Goal: Task Accomplishment & Management: Use online tool/utility

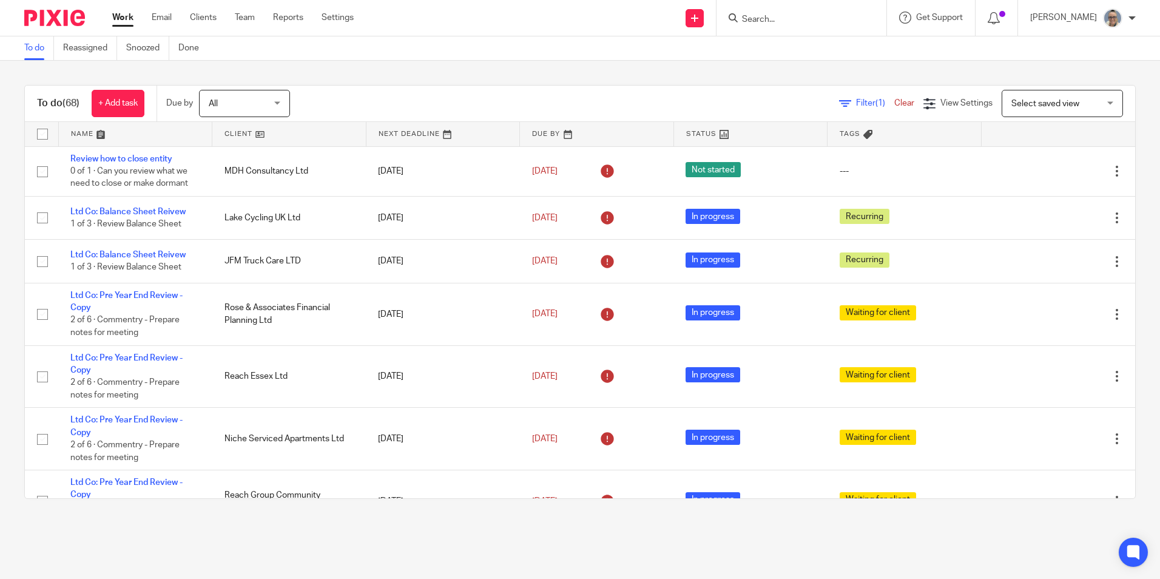
click at [401, 121] on div "To do (68) + Add task Due by All All Today Tomorrow This week Next week This mo…" at bounding box center [580, 104] width 1110 height 36
click at [399, 126] on link at bounding box center [443, 134] width 154 height 24
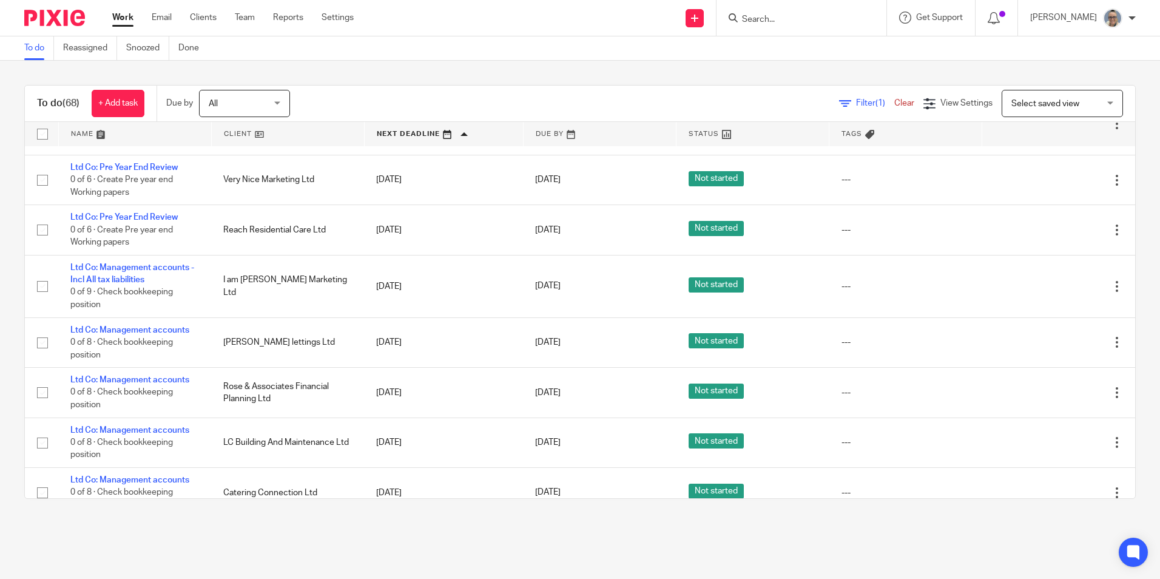
scroll to position [789, 0]
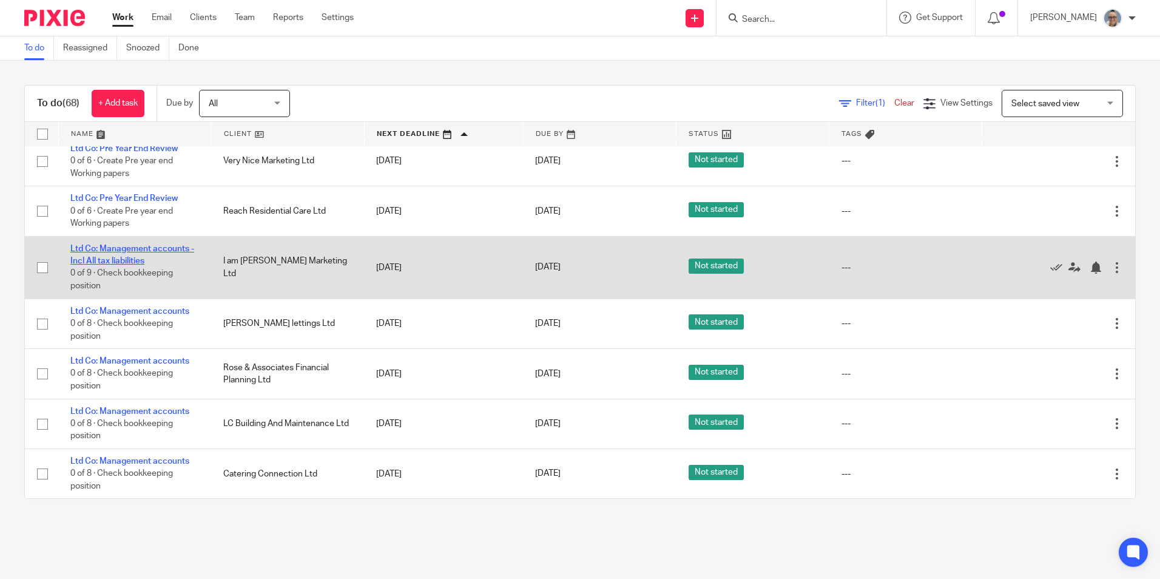
click at [149, 247] on link "Ltd Co: Management accounts - Incl All tax liabilities" at bounding box center [132, 255] width 124 height 21
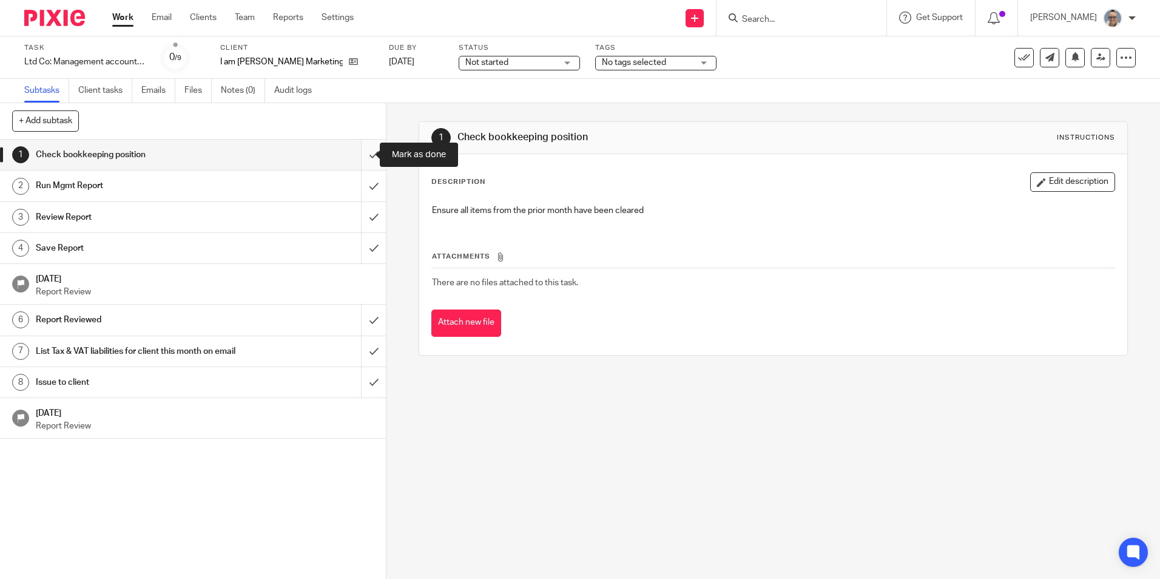
click at [370, 154] on input "submit" at bounding box center [193, 155] width 386 height 30
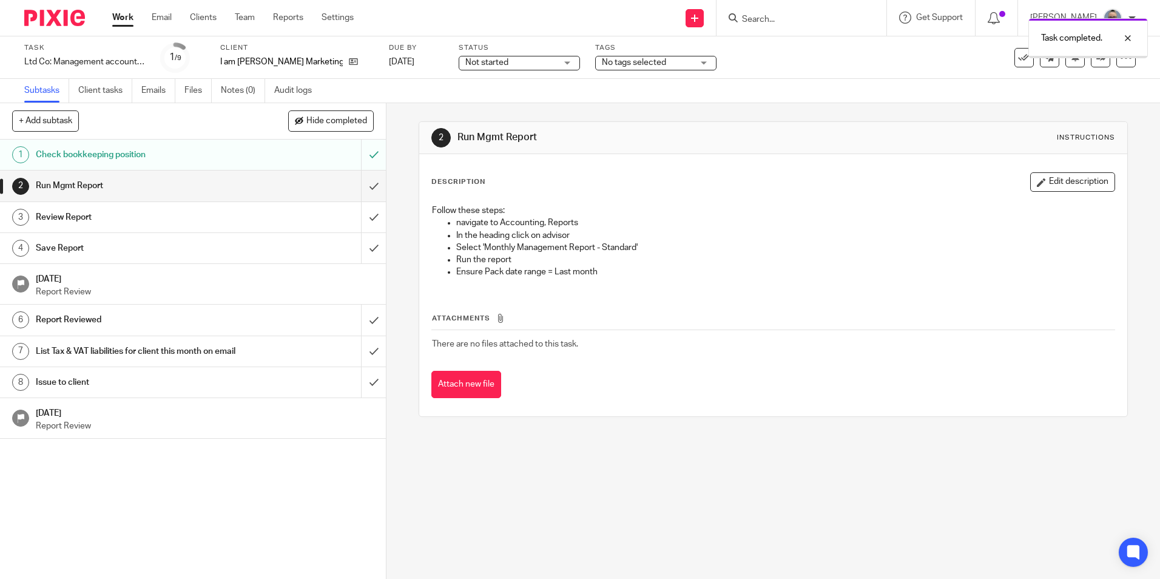
click at [359, 180] on input "submit" at bounding box center [193, 186] width 386 height 30
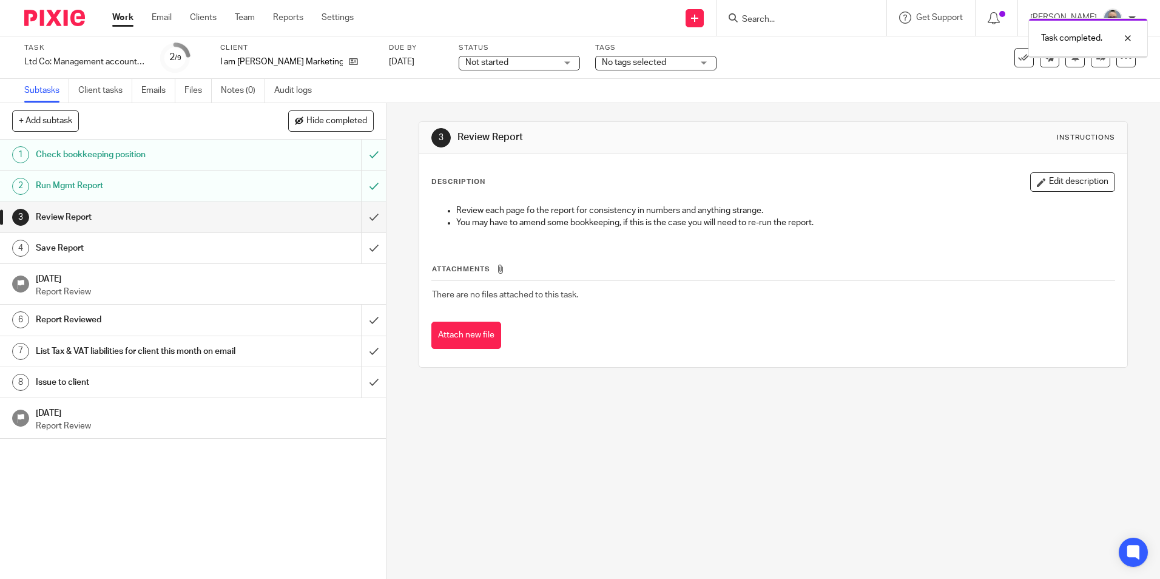
click at [356, 207] on input "submit" at bounding box center [193, 217] width 386 height 30
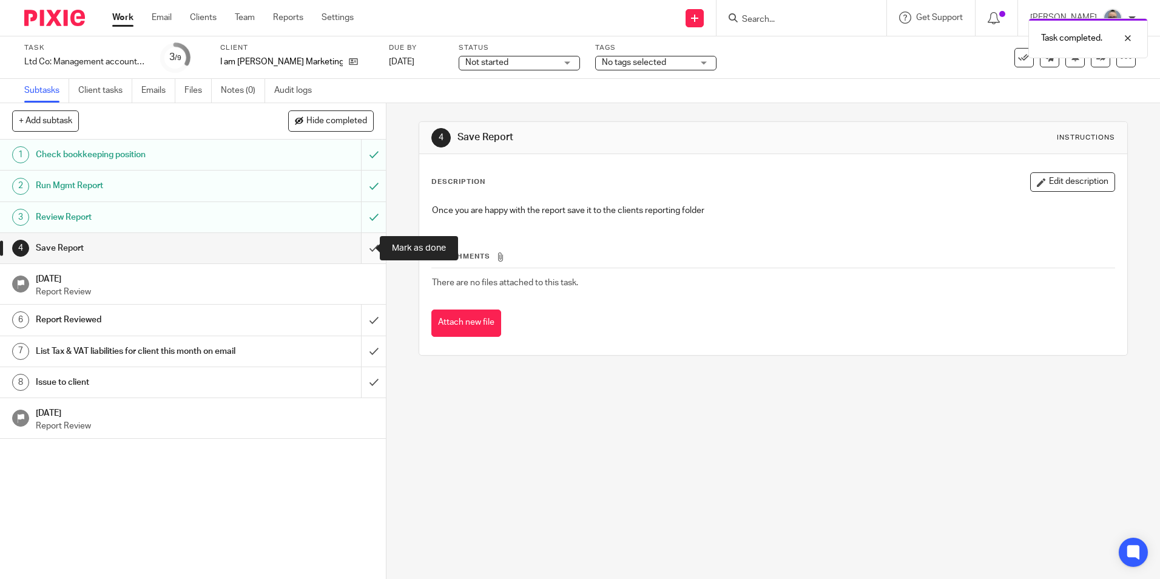
click at [358, 256] on input "submit" at bounding box center [193, 248] width 386 height 30
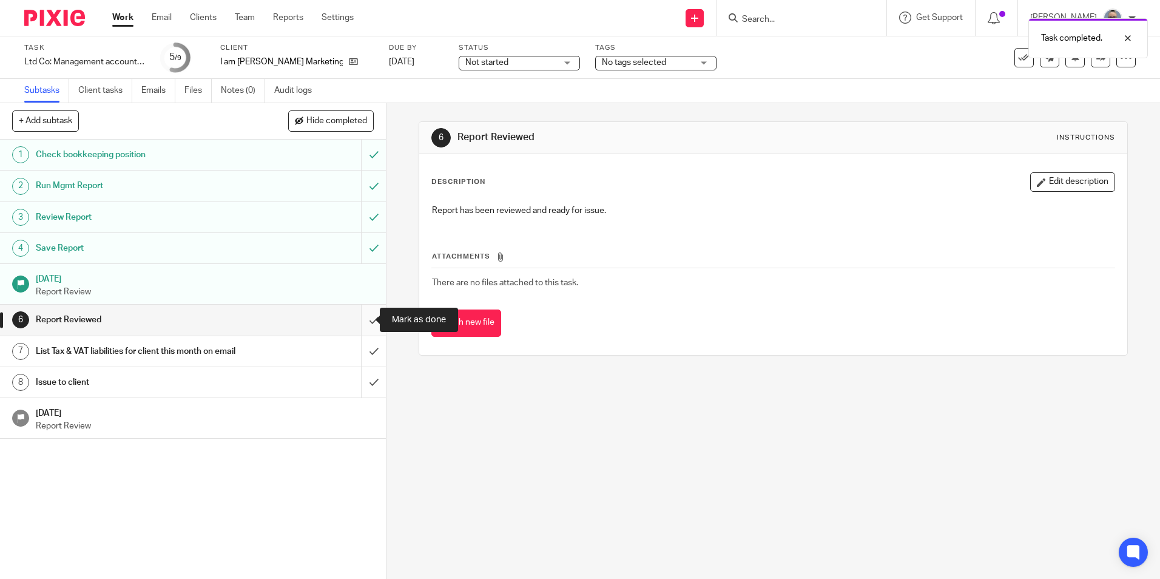
click at [359, 325] on input "submit" at bounding box center [193, 320] width 386 height 30
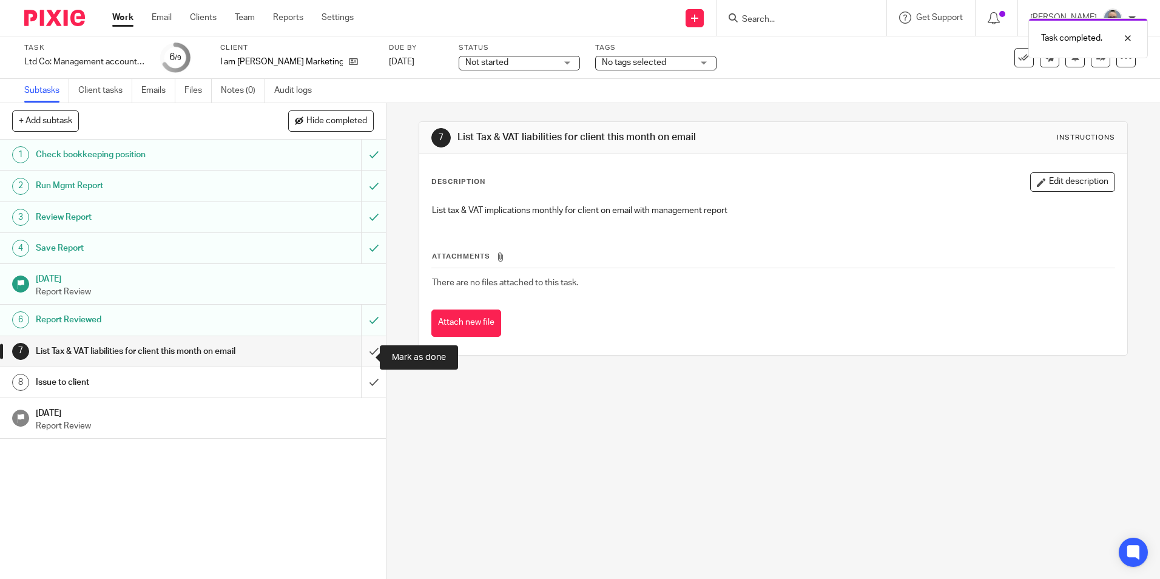
click at [357, 359] on input "submit" at bounding box center [193, 351] width 386 height 30
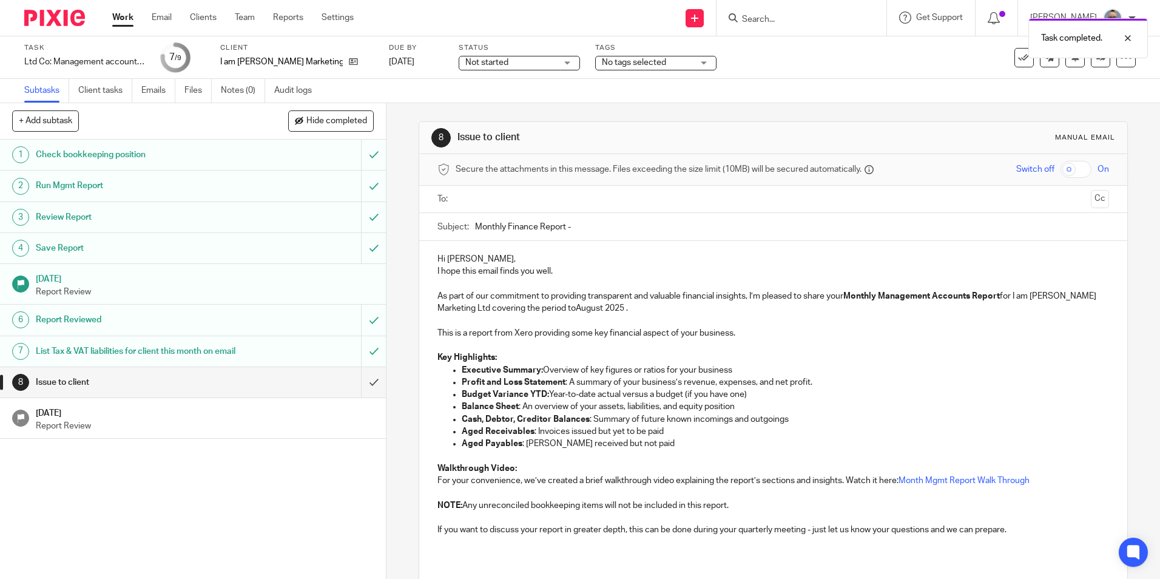
click at [503, 208] on ul at bounding box center [773, 199] width 633 height 20
click at [508, 200] on input "text" at bounding box center [773, 199] width 626 height 14
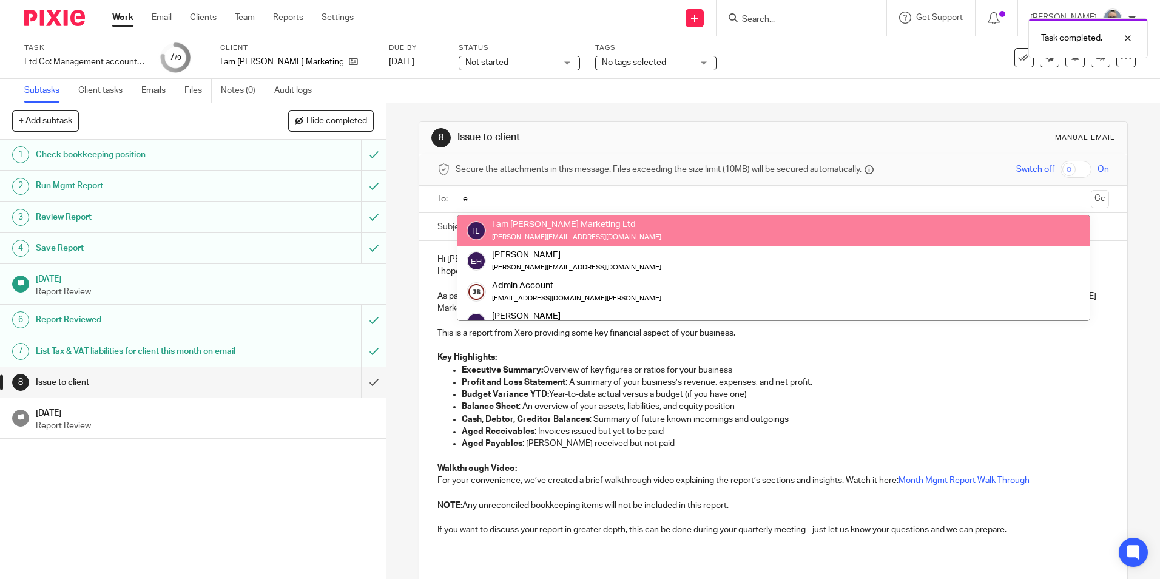
type input "e"
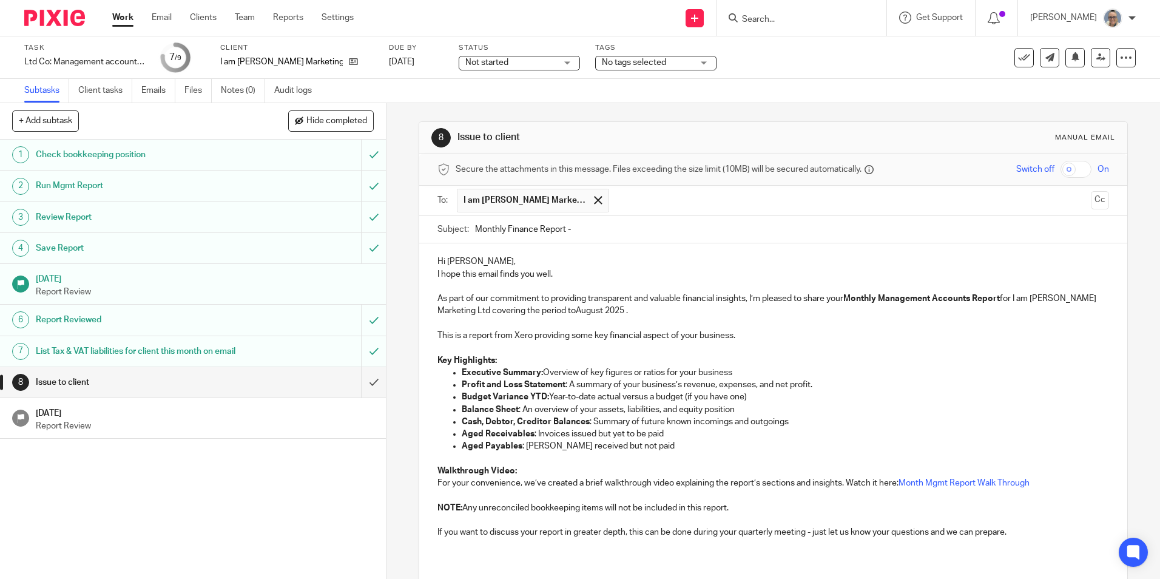
click at [596, 228] on input "Monthly Finance Report -" at bounding box center [791, 229] width 633 height 27
type input "Monthly Finance Report - July 2025"
click at [596, 302] on p "As part of our commitment to providing transparent and valuable financial insig…" at bounding box center [772, 304] width 671 height 25
drag, startPoint x: 601, startPoint y: 309, endPoint x: 573, endPoint y: 305, distance: 28.2
click at [573, 308] on p "As part of our commitment to providing transparent and valuable financial insig…" at bounding box center [772, 304] width 671 height 25
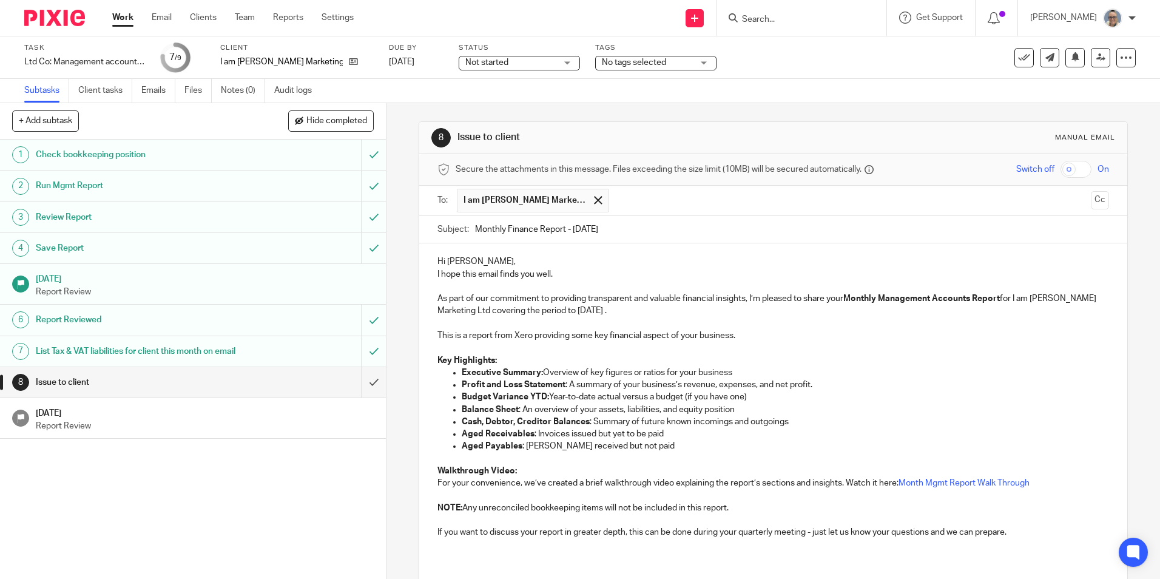
click at [620, 308] on p "As part of our commitment to providing transparent and valuable financial insig…" at bounding box center [772, 304] width 671 height 25
click at [637, 306] on p "As part of our commitment to providing transparent and valuable financial insig…" at bounding box center [772, 304] width 671 height 25
click at [638, 308] on p "As part of our commitment to providing transparent and valuable financial insig…" at bounding box center [772, 304] width 671 height 25
click at [857, 309] on p "As part of our commitment to providing transparent and valuable financial insig…" at bounding box center [772, 304] width 671 height 25
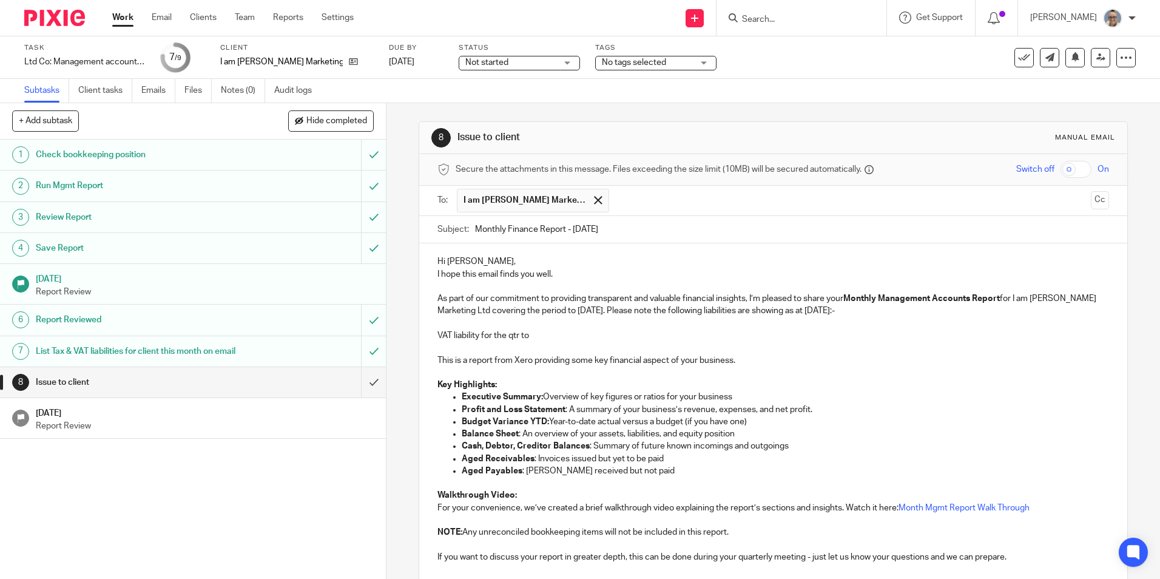
click at [539, 345] on p at bounding box center [772, 348] width 671 height 12
click at [539, 334] on p "VAT liability for the qtr to" at bounding box center [772, 335] width 671 height 12
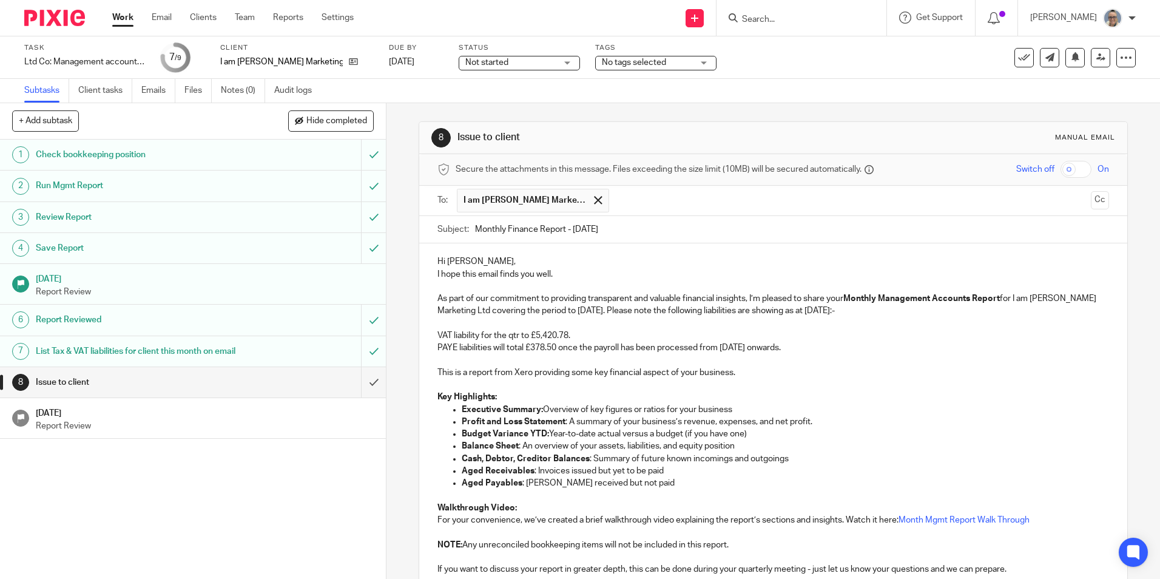
click at [810, 341] on p "VAT liability for the qtr to £5,420.78." at bounding box center [772, 335] width 671 height 12
click at [791, 349] on p "PAYE liabilities will total £378.50 once the payroll has been processed from Ap…" at bounding box center [772, 348] width 671 height 12
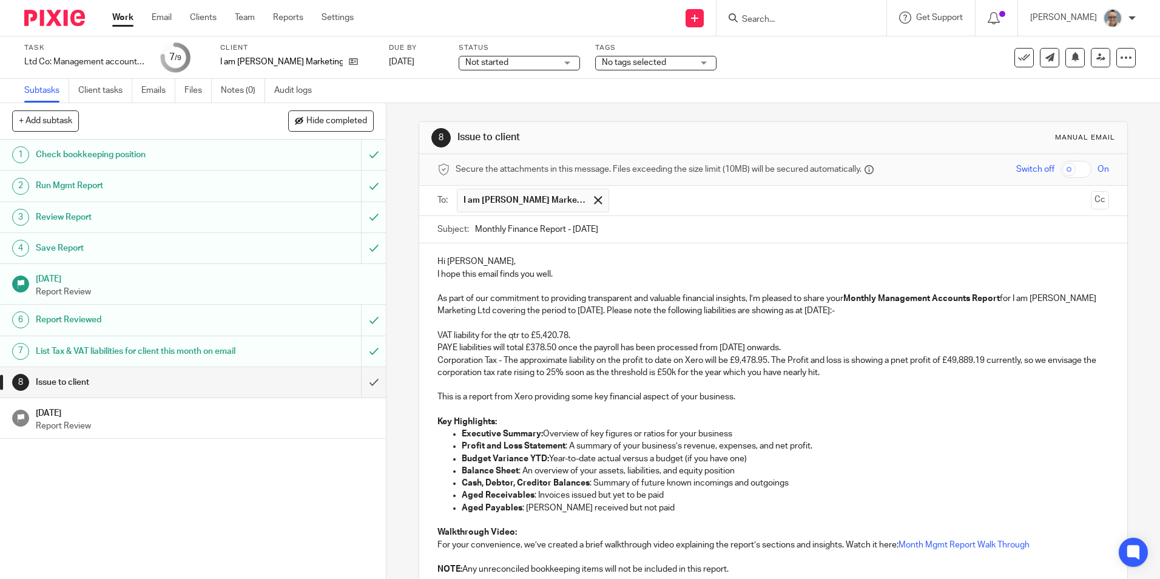
click at [899, 360] on p "Corporation Tax - The approximate liability on the profit to date on Xero will …" at bounding box center [772, 366] width 671 height 25
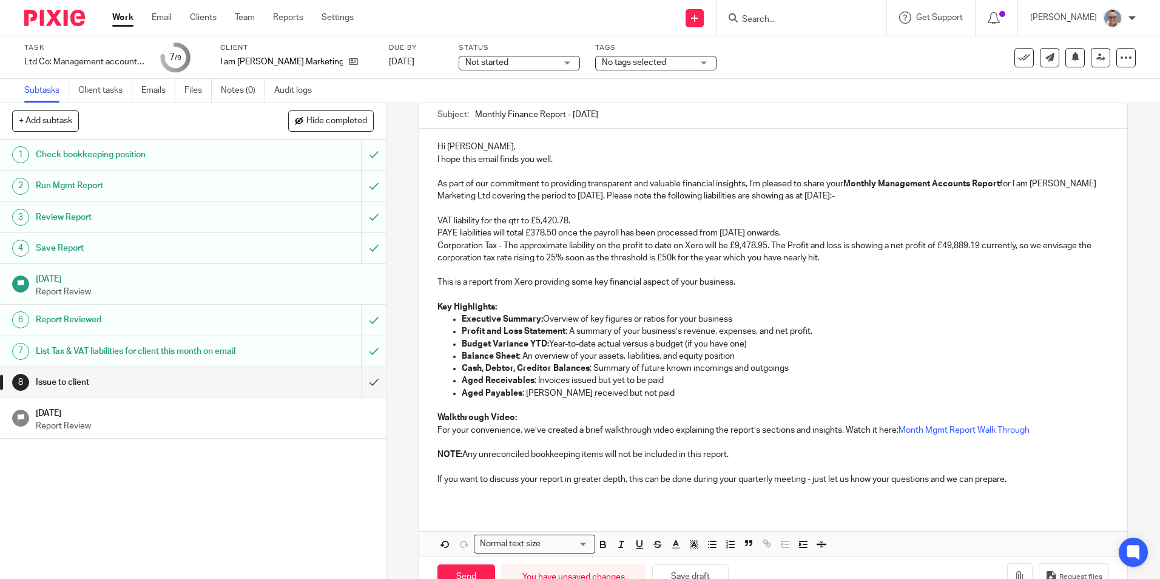
scroll to position [121, 0]
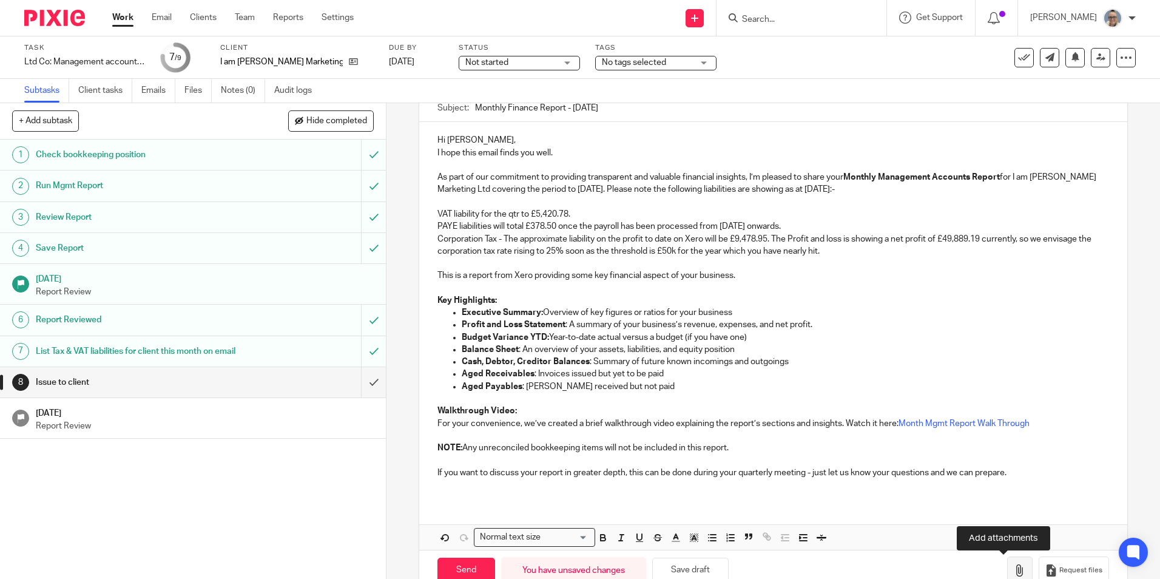
click at [1007, 575] on button "button" at bounding box center [1019, 569] width 25 height 27
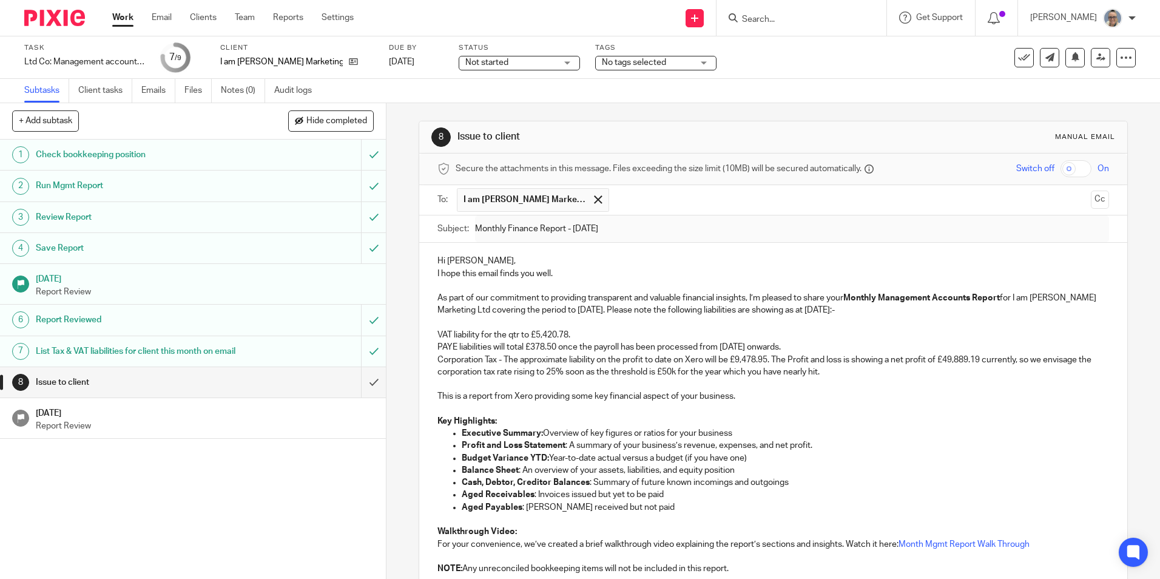
scroll to position [0, 0]
click at [664, 203] on input "text" at bounding box center [850, 201] width 471 height 24
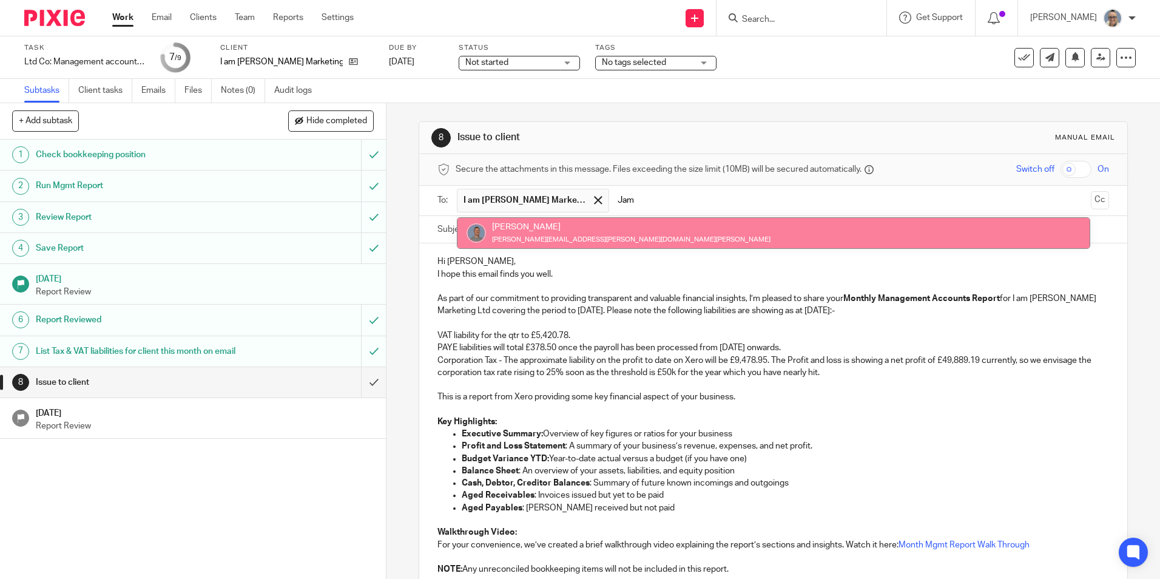
type input "Jam"
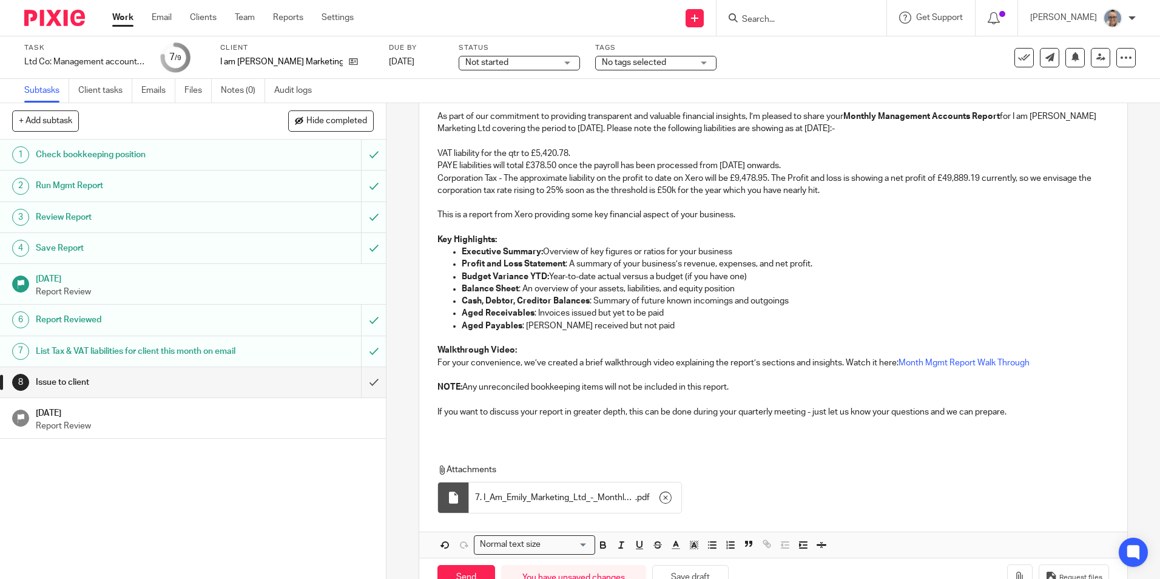
scroll to position [220, 0]
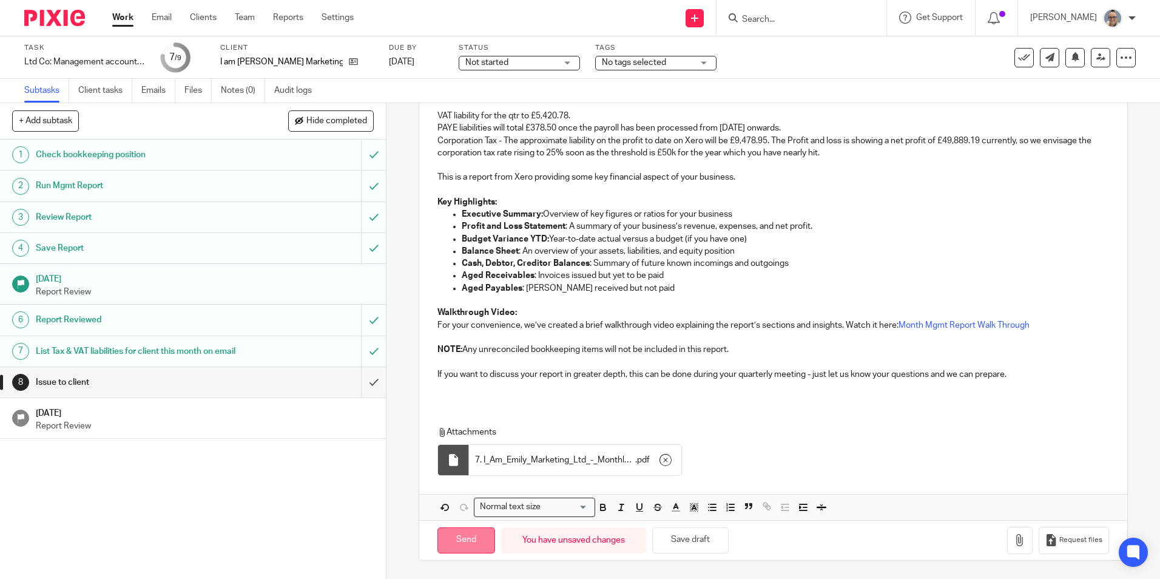
click at [474, 536] on input "Send" at bounding box center [466, 540] width 58 height 26
type input "Sent"
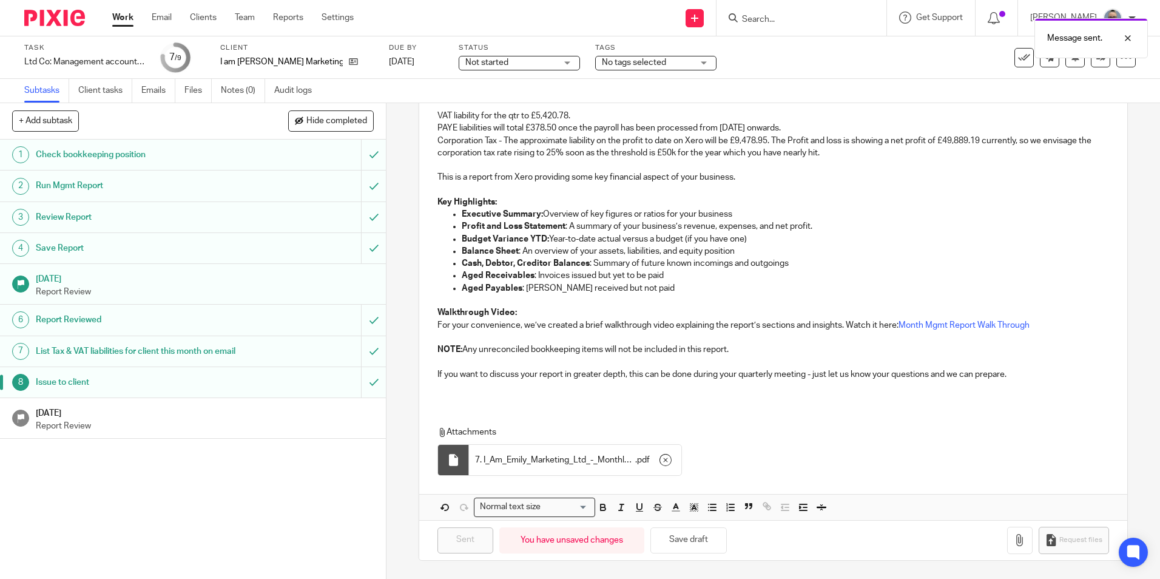
click at [104, 419] on h1 "[DATE]" at bounding box center [205, 411] width 339 height 15
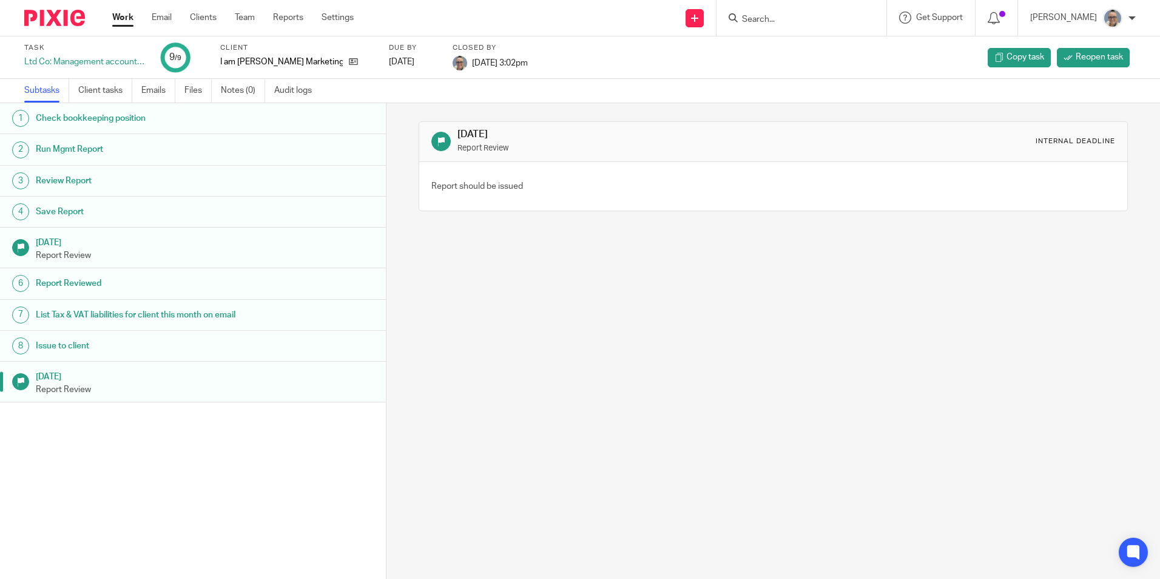
click at [114, 14] on link "Work" at bounding box center [122, 18] width 21 height 12
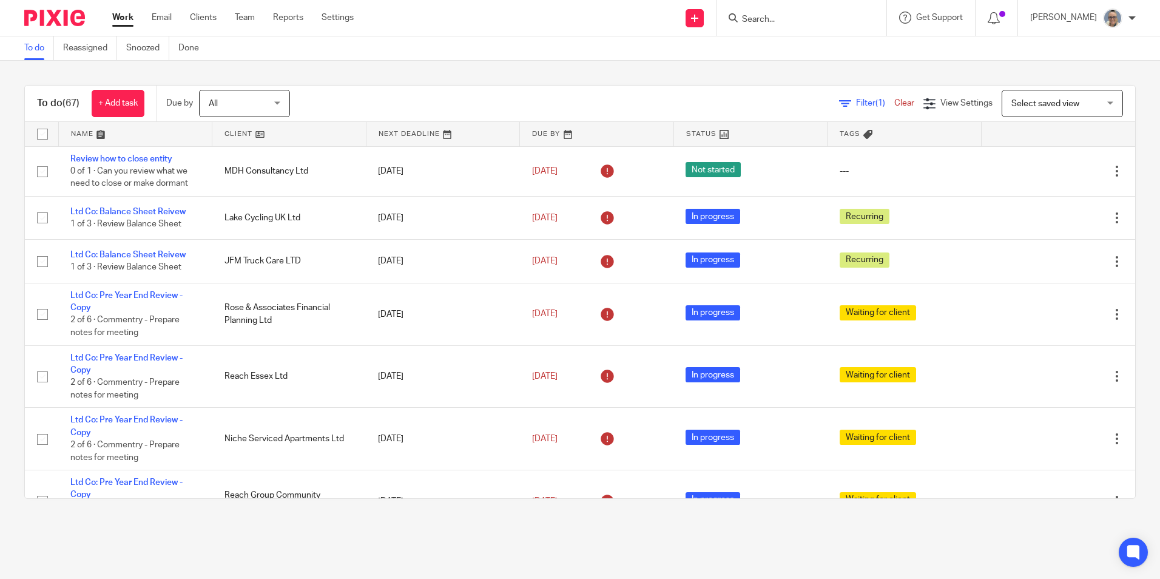
click at [396, 132] on link at bounding box center [443, 134] width 154 height 24
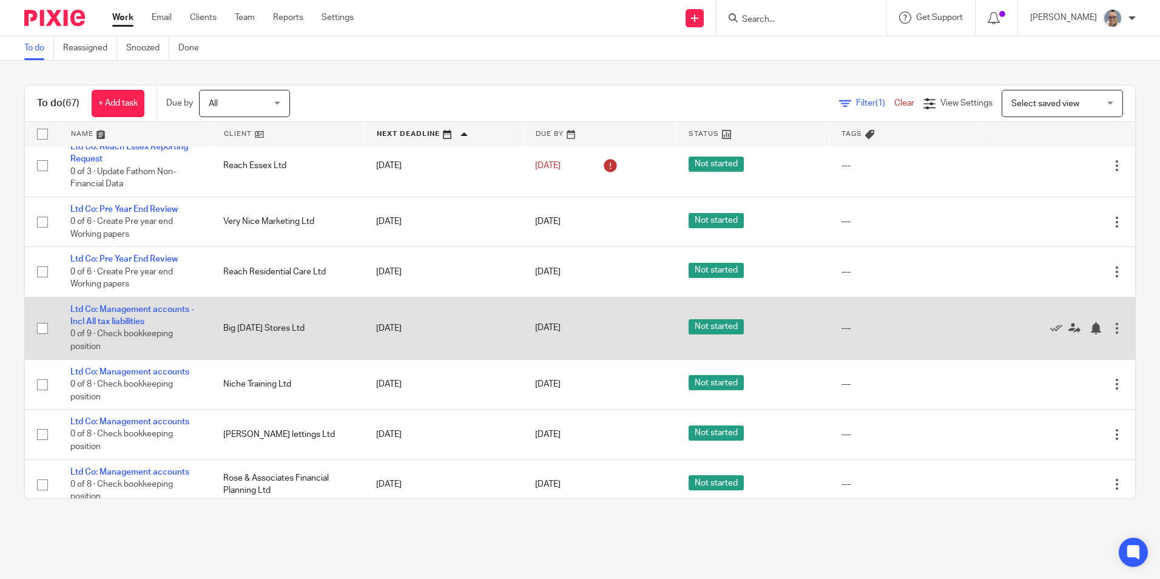
scroll to position [789, 0]
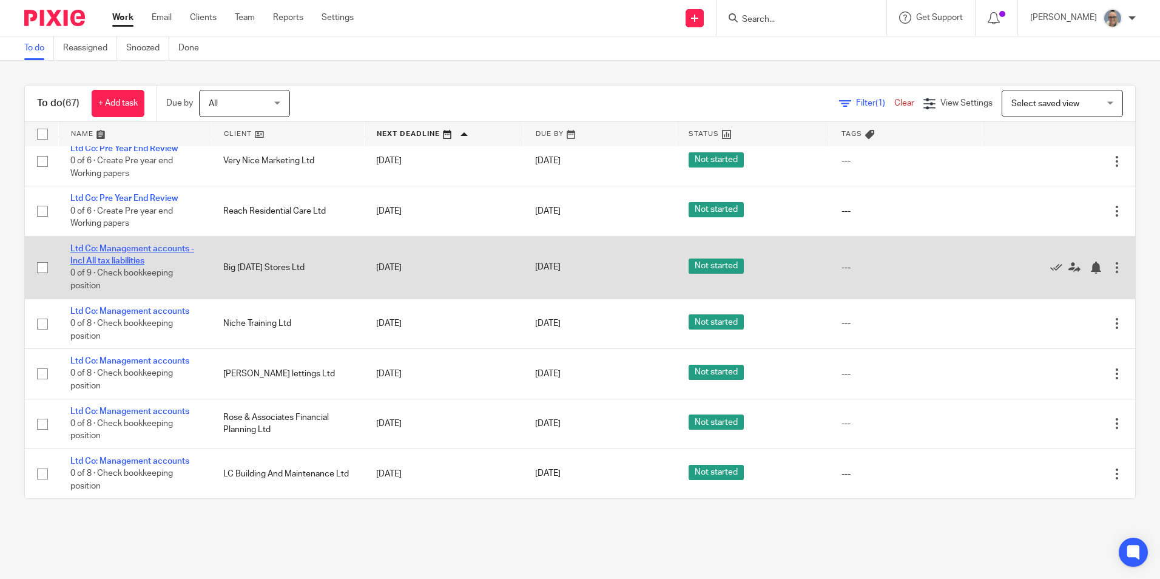
click at [113, 248] on link "Ltd Co: Management accounts - Incl All tax liabilities" at bounding box center [132, 255] width 124 height 21
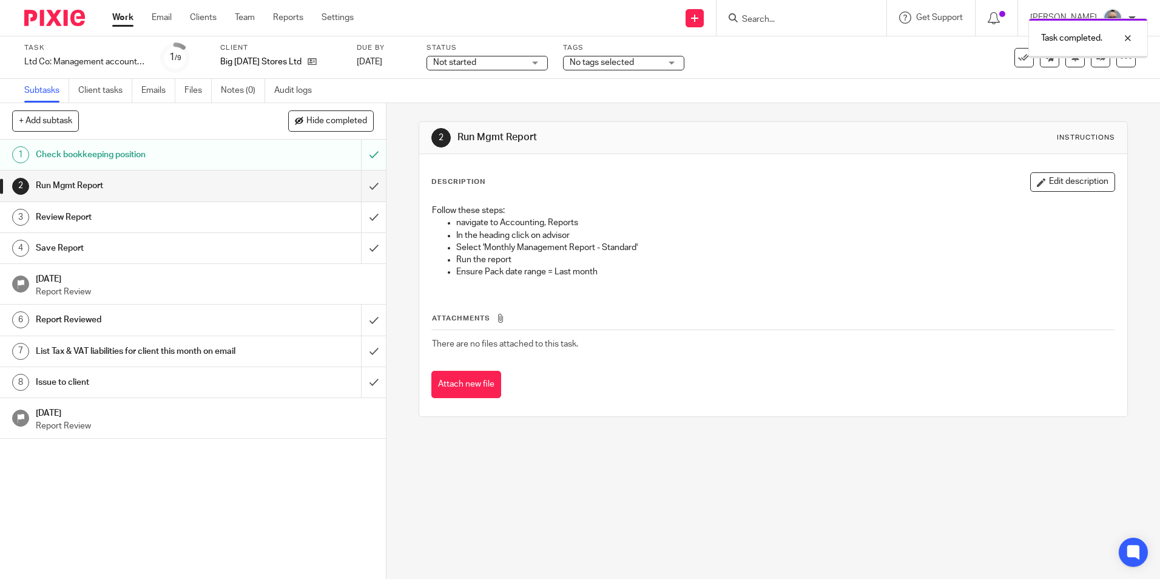
click at [357, 186] on input "submit" at bounding box center [193, 186] width 386 height 30
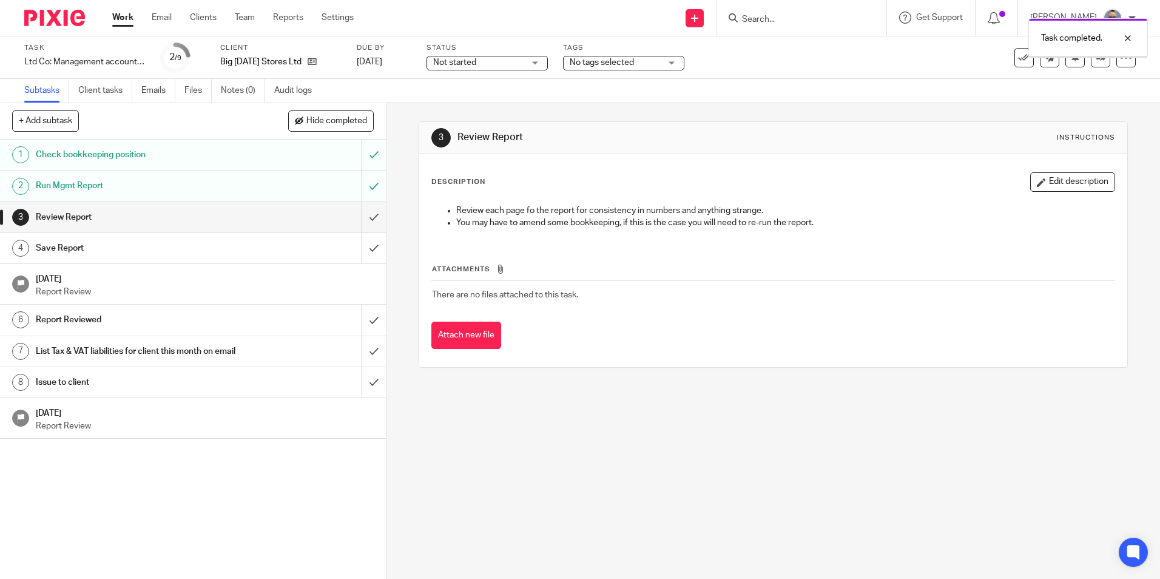
click at [351, 206] on input "submit" at bounding box center [193, 217] width 386 height 30
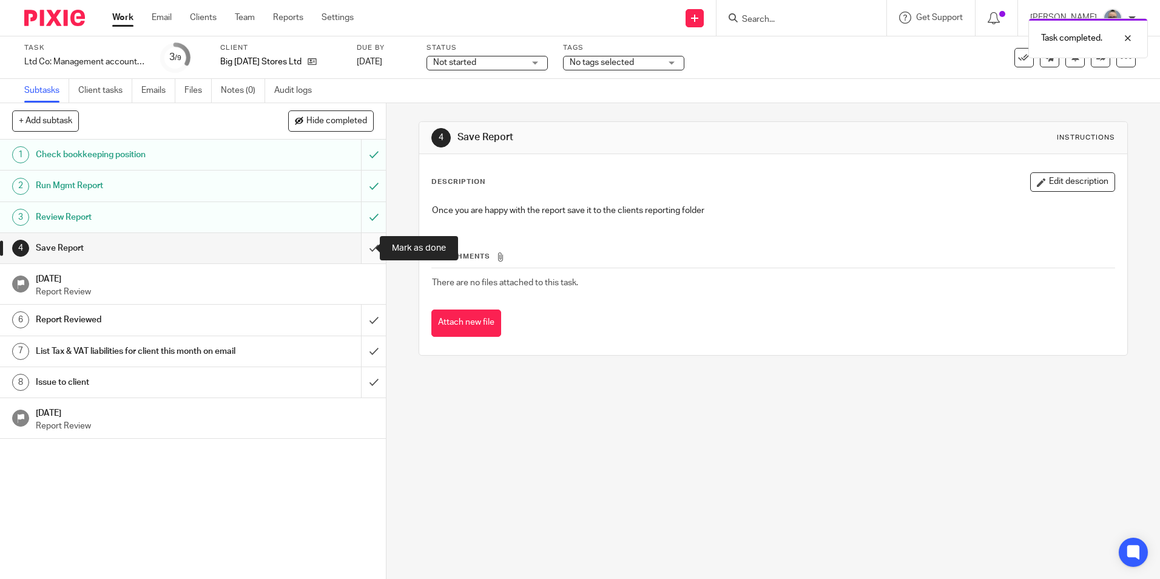
click at [365, 249] on input "submit" at bounding box center [193, 248] width 386 height 30
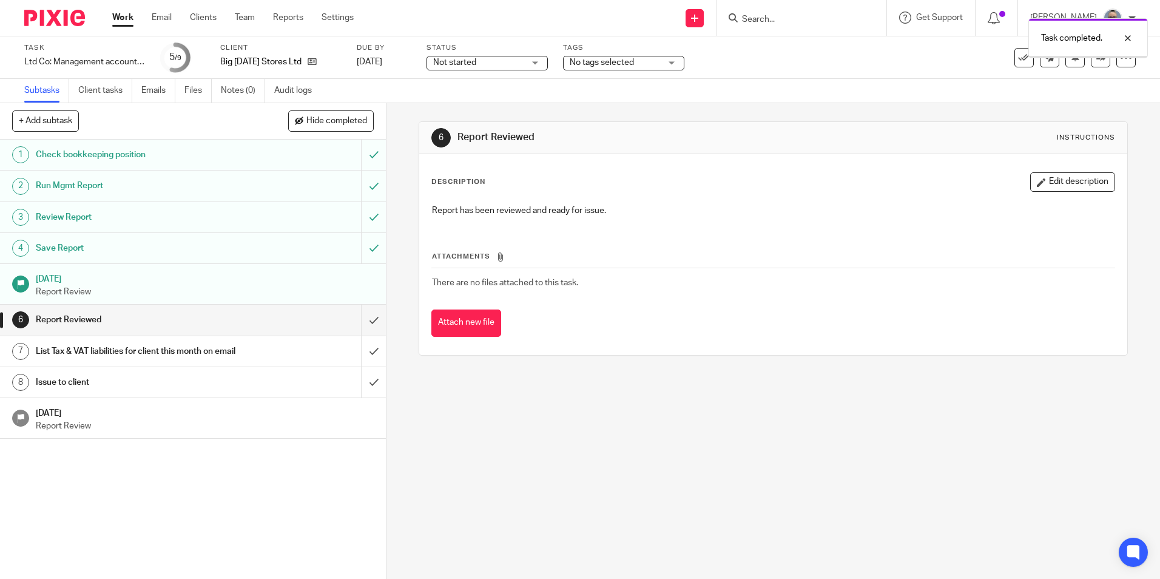
click at [360, 317] on input "submit" at bounding box center [193, 320] width 386 height 30
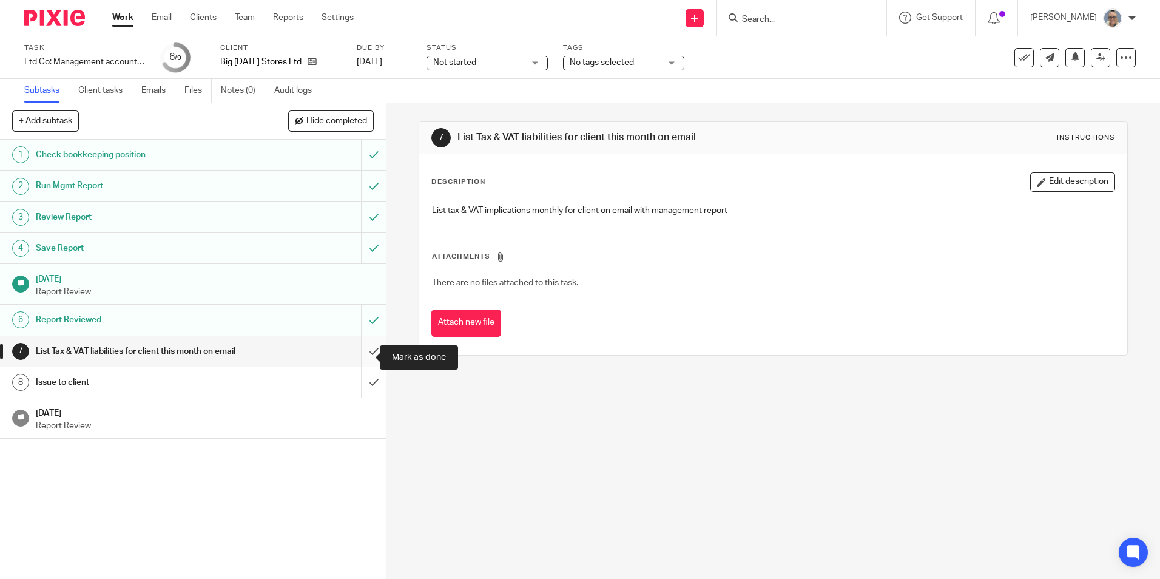
click at [355, 351] on input "submit" at bounding box center [193, 351] width 386 height 30
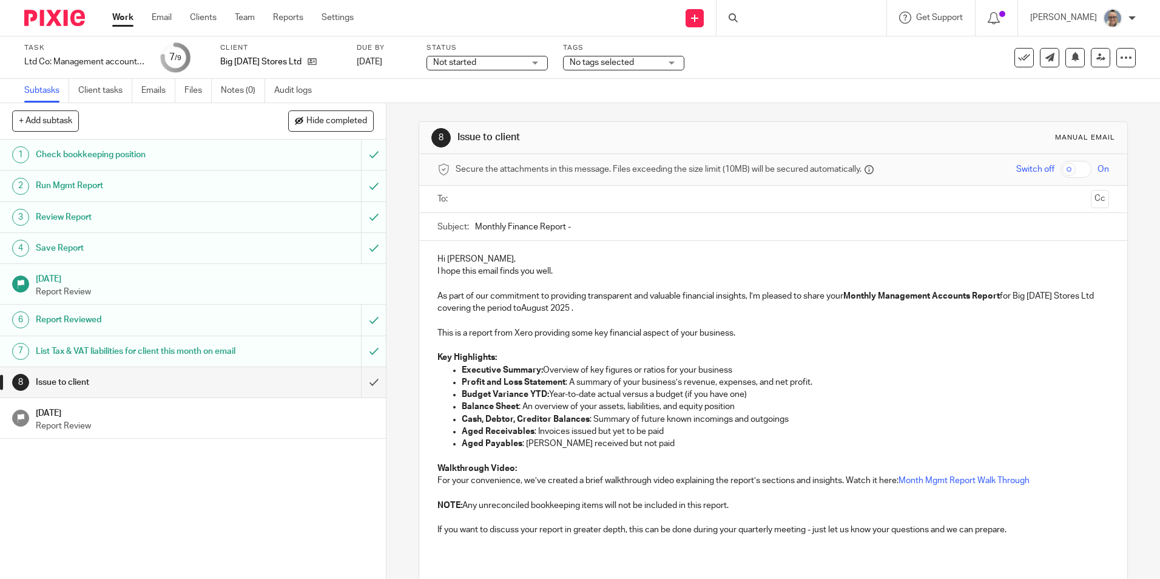
click at [555, 201] on input "text" at bounding box center [773, 199] width 626 height 14
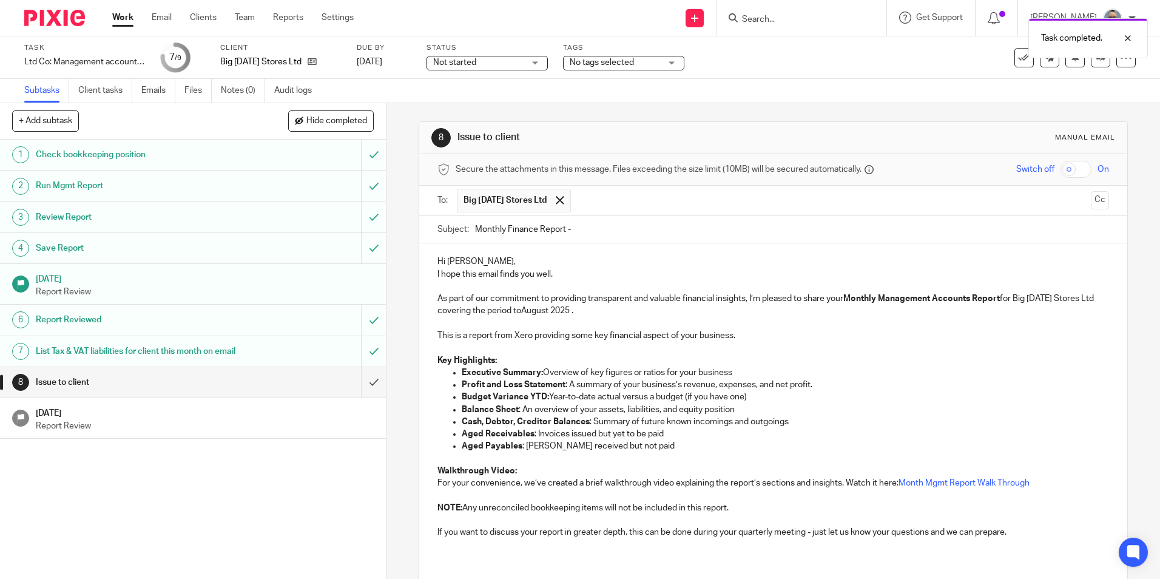
click at [638, 226] on input "Monthly Finance Report -" at bounding box center [791, 229] width 633 height 27
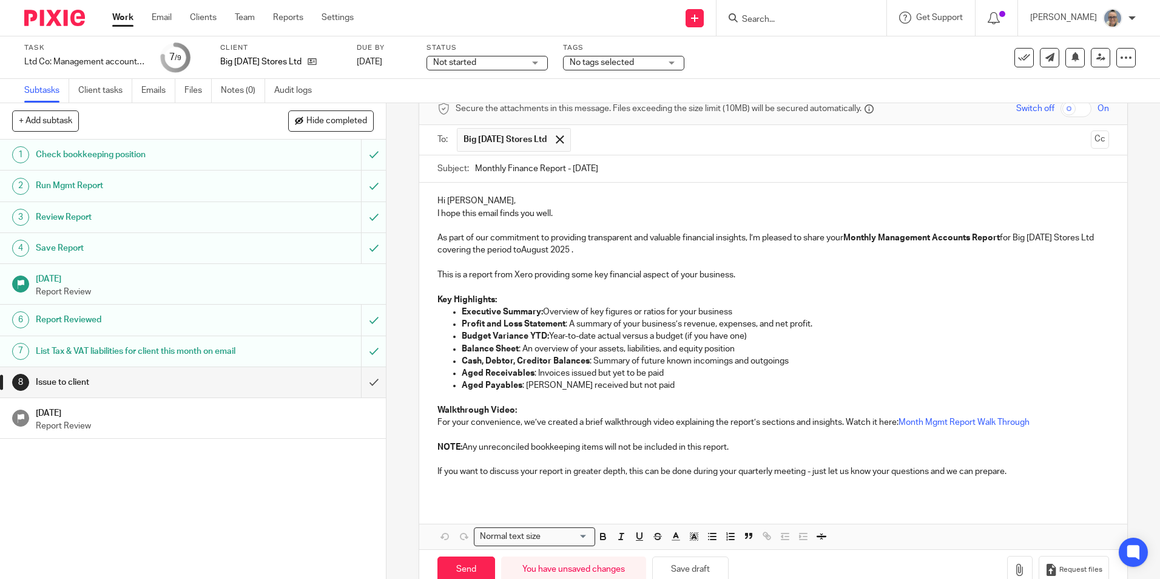
type input "Monthly Finance Report - July 25"
click at [565, 251] on p "As part of our commitment to providing transparent and valuable financial insig…" at bounding box center [772, 244] width 671 height 25
drag, startPoint x: 558, startPoint y: 247, endPoint x: 533, endPoint y: 245, distance: 25.0
click at [533, 245] on p "As part of our commitment to providing transparent and valuable financial insig…" at bounding box center [772, 244] width 671 height 25
click at [533, 249] on p "As part of our commitment to providing transparent and valuable financial insig…" at bounding box center [772, 244] width 671 height 25
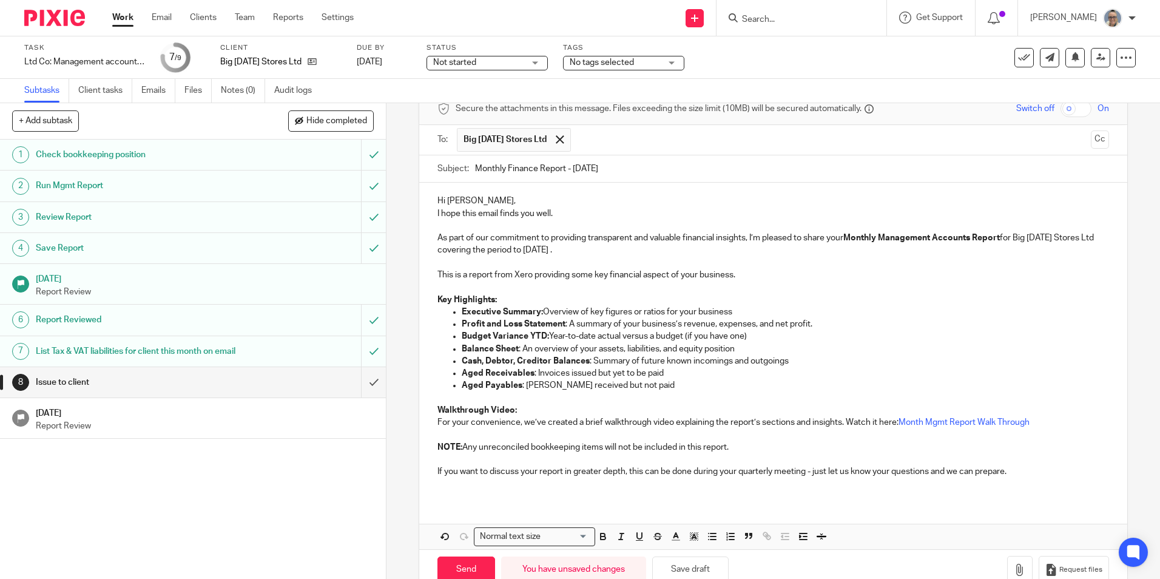
click at [595, 255] on p "As part of our commitment to providing transparent and valuable financial insig…" at bounding box center [772, 244] width 671 height 25
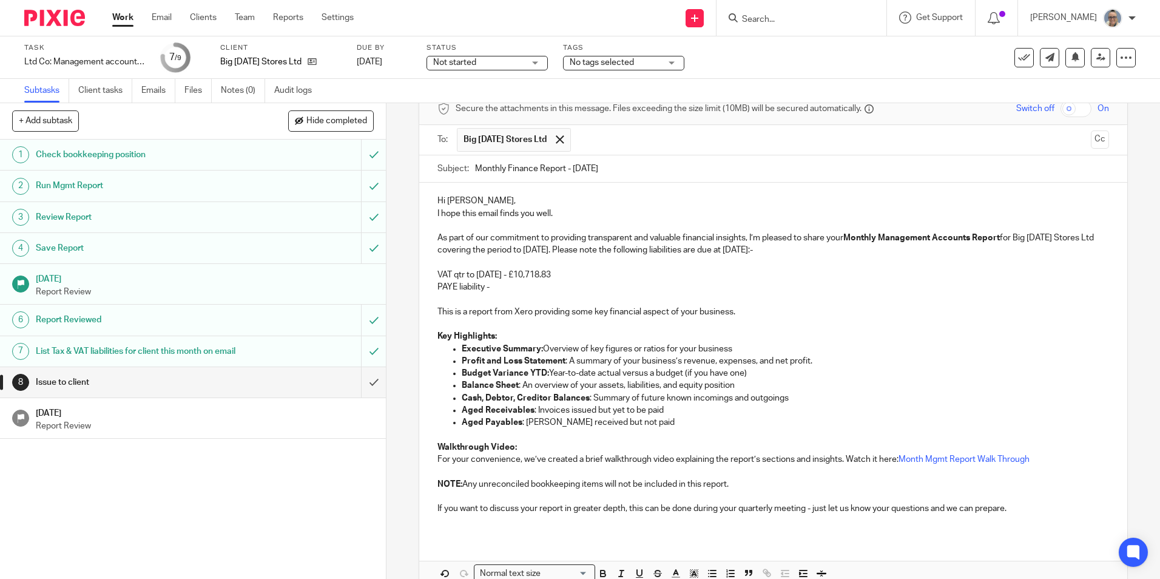
click at [484, 289] on p "PAYE liability -" at bounding box center [772, 287] width 671 height 12
click at [552, 288] on p "PAYE liability 31.07.25 -" at bounding box center [772, 287] width 671 height 12
click at [468, 297] on p at bounding box center [772, 300] width 671 height 12
click at [443, 297] on p at bounding box center [772, 300] width 671 height 12
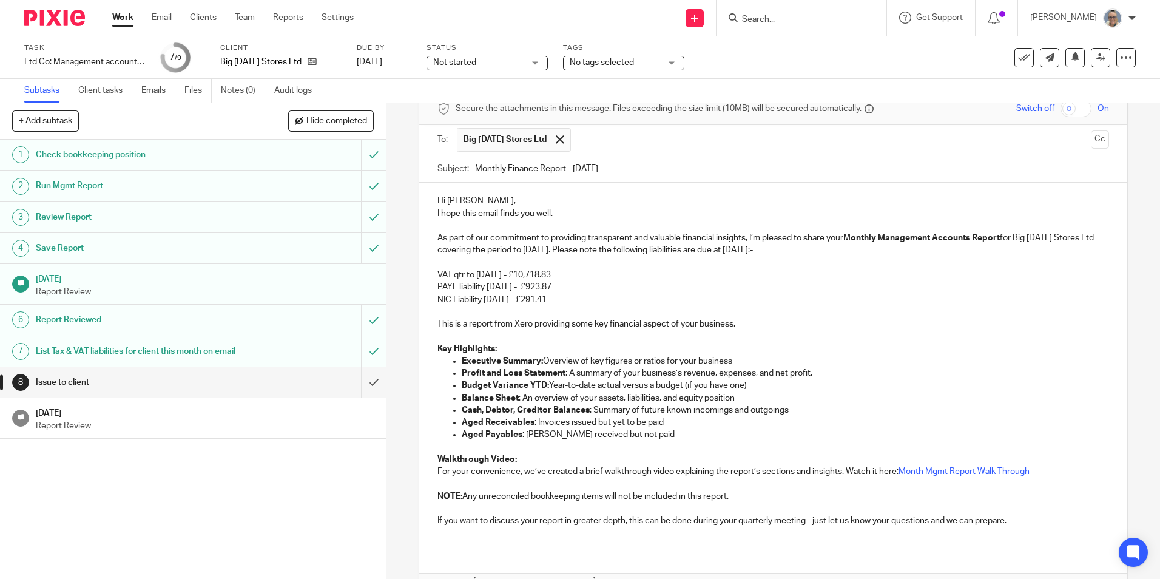
click at [562, 297] on p "NIC Liability 31.07.25 - £291.41" at bounding box center [772, 300] width 671 height 12
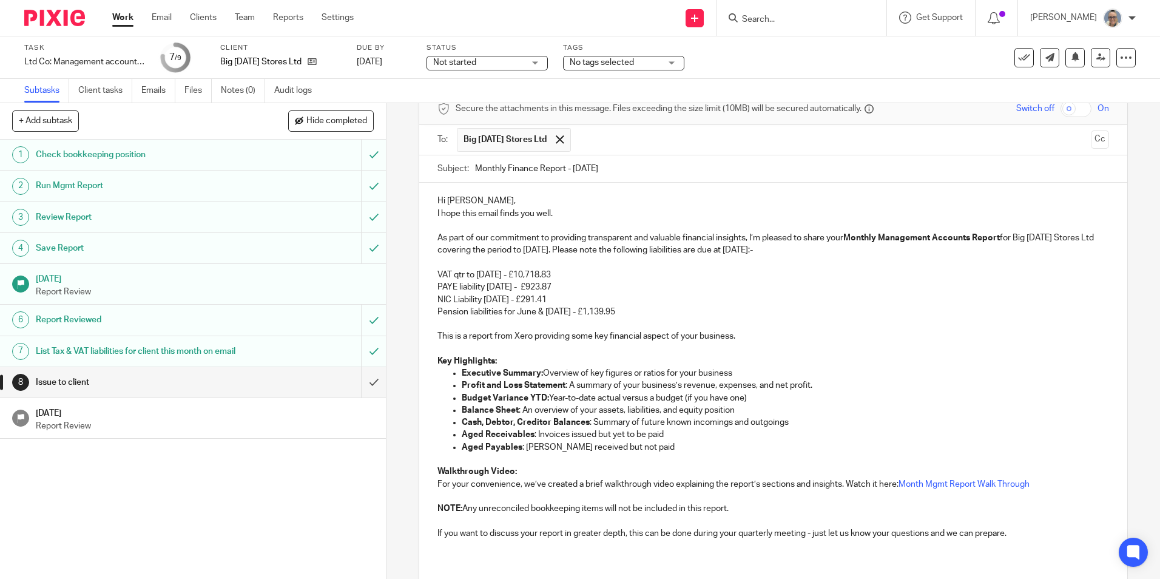
click at [627, 314] on p "Pension liabilities for June & Jul 25 - £1,139.95" at bounding box center [772, 312] width 671 height 12
click at [479, 195] on p "Hi Lisa," at bounding box center [772, 201] width 671 height 12
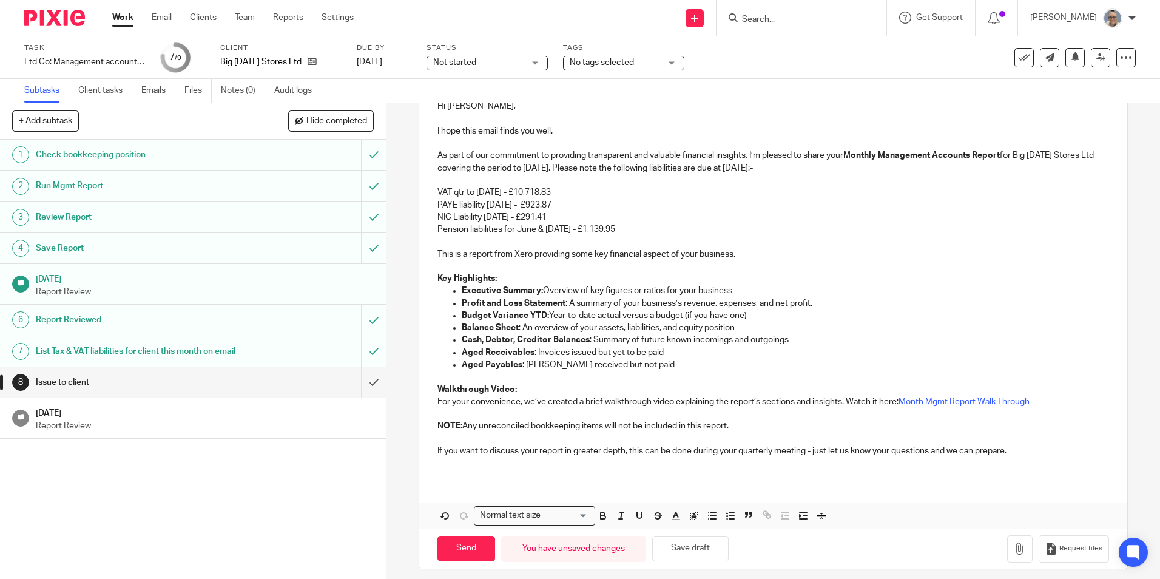
scroll to position [164, 0]
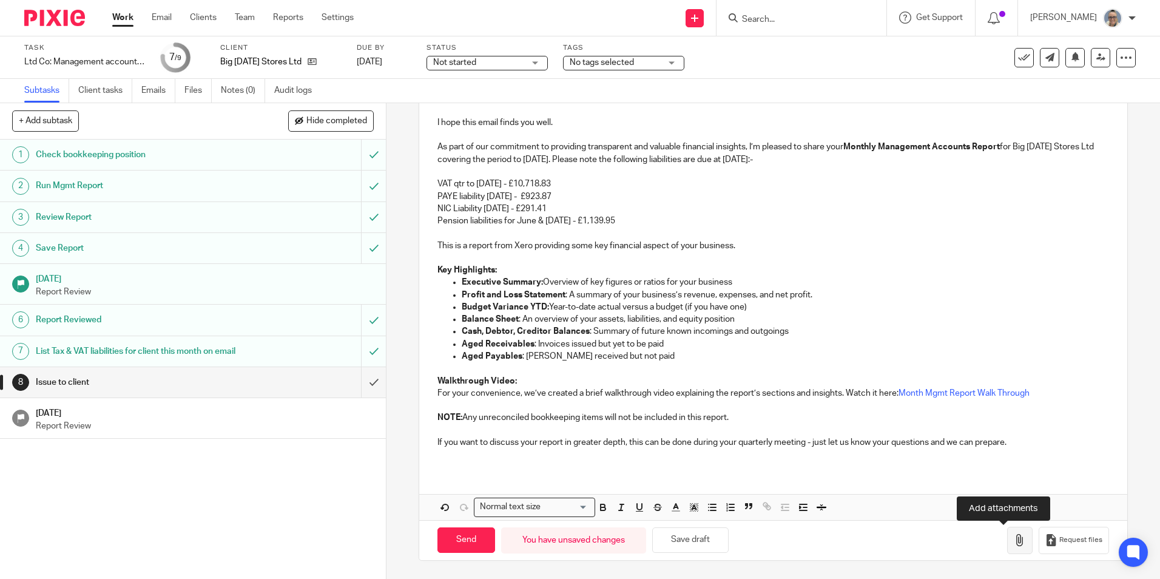
click at [1014, 539] on icon "button" at bounding box center [1020, 540] width 12 height 12
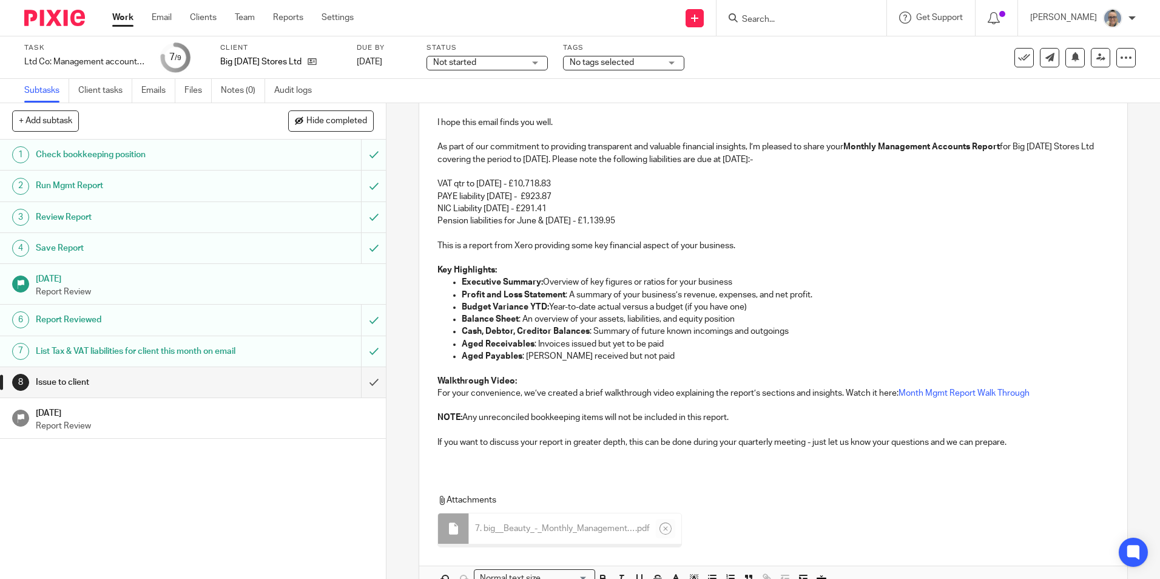
click at [607, 216] on p "Pension liabilities for June & Jul 25 - £1,139.95" at bounding box center [772, 221] width 671 height 12
click at [612, 216] on p "Pension liabilities for June & Jul 25 - £1,139.95" at bounding box center [772, 221] width 671 height 12
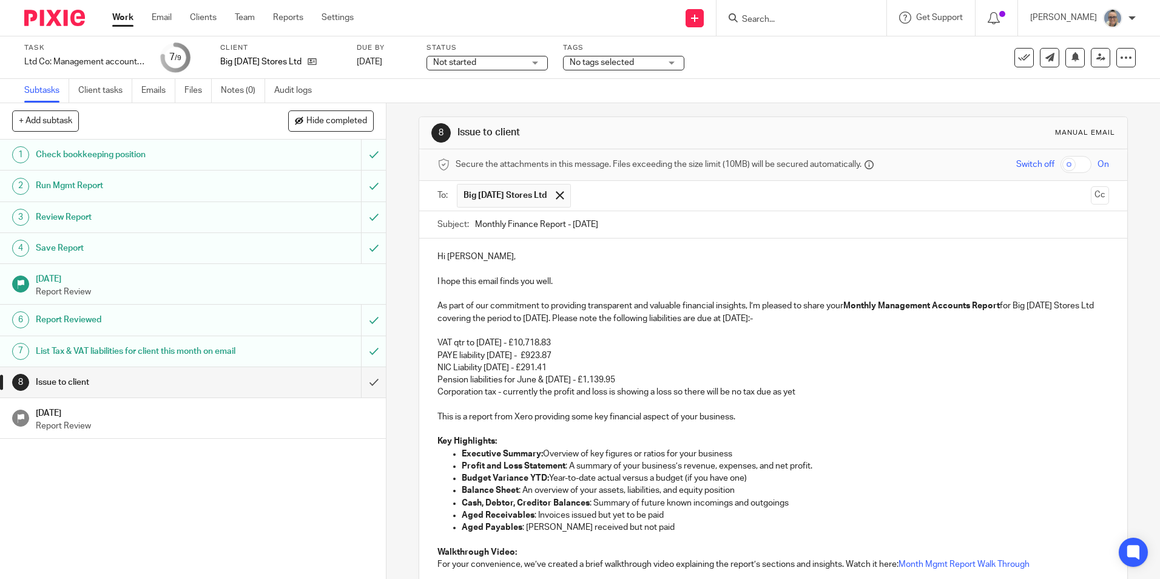
scroll to position [0, 0]
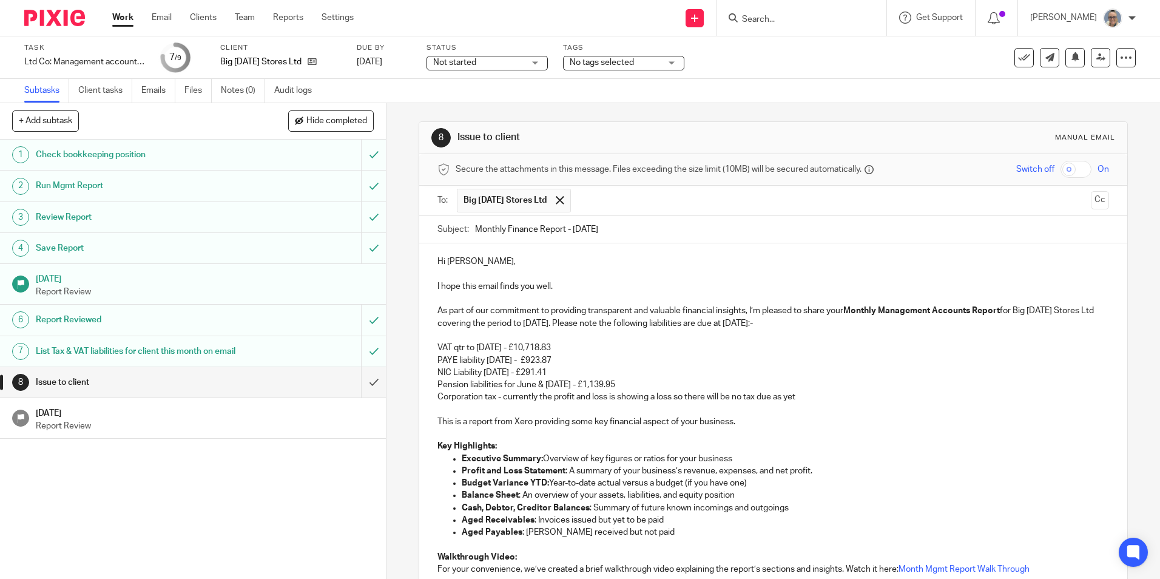
click at [649, 206] on input "text" at bounding box center [831, 201] width 509 height 24
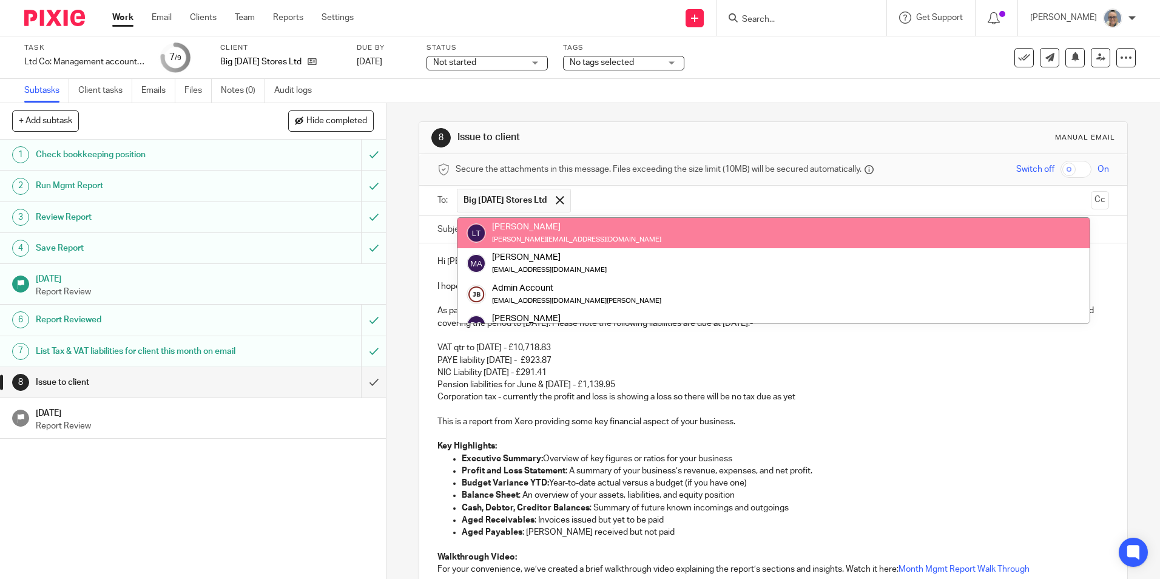
type input "k"
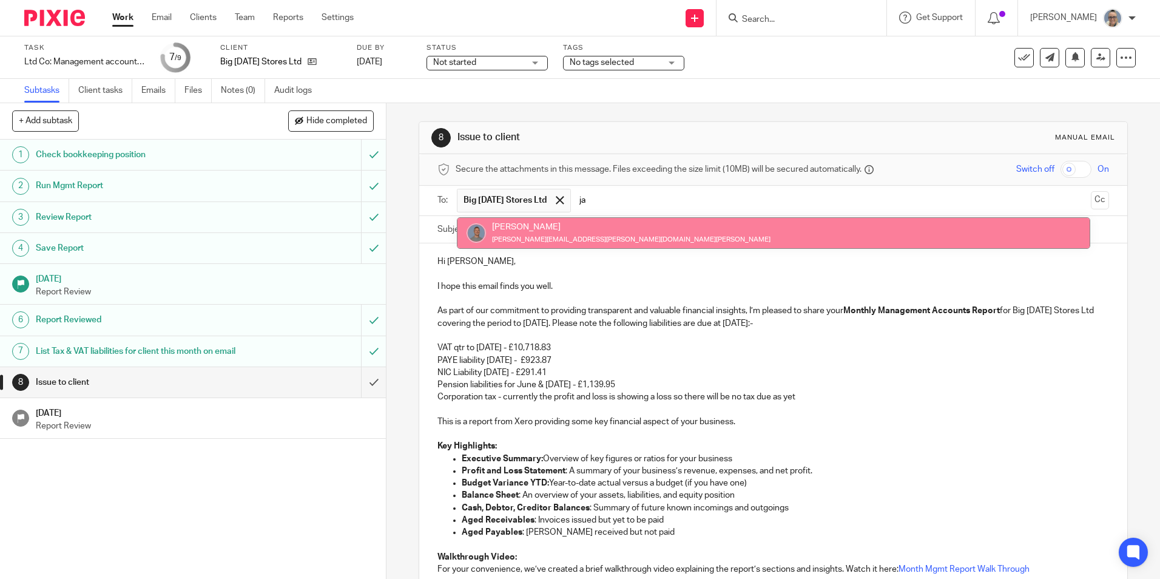
type input "ja"
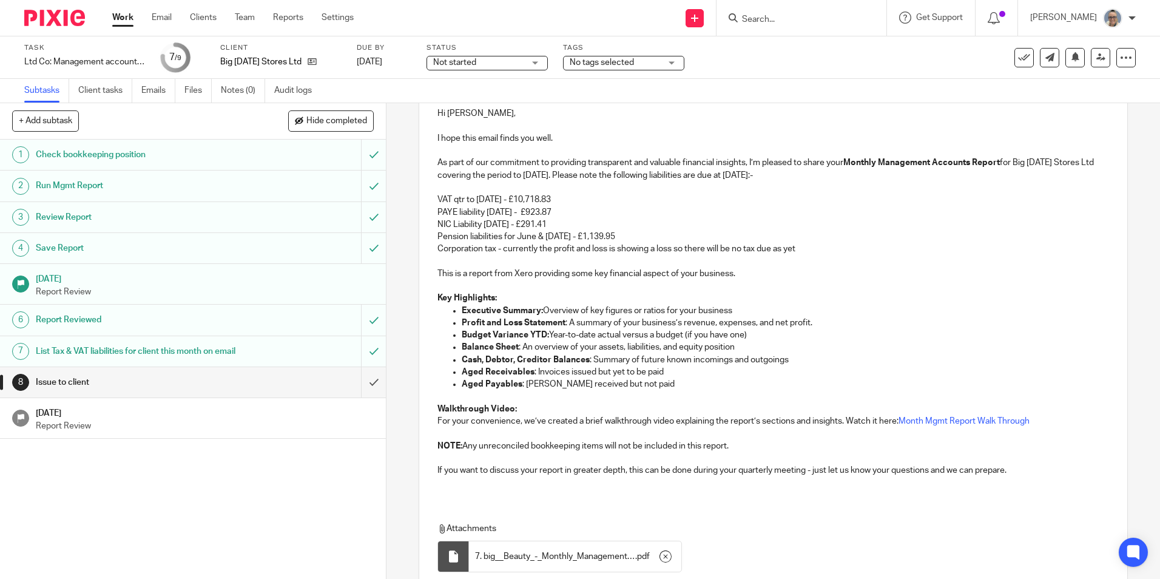
scroll to position [245, 0]
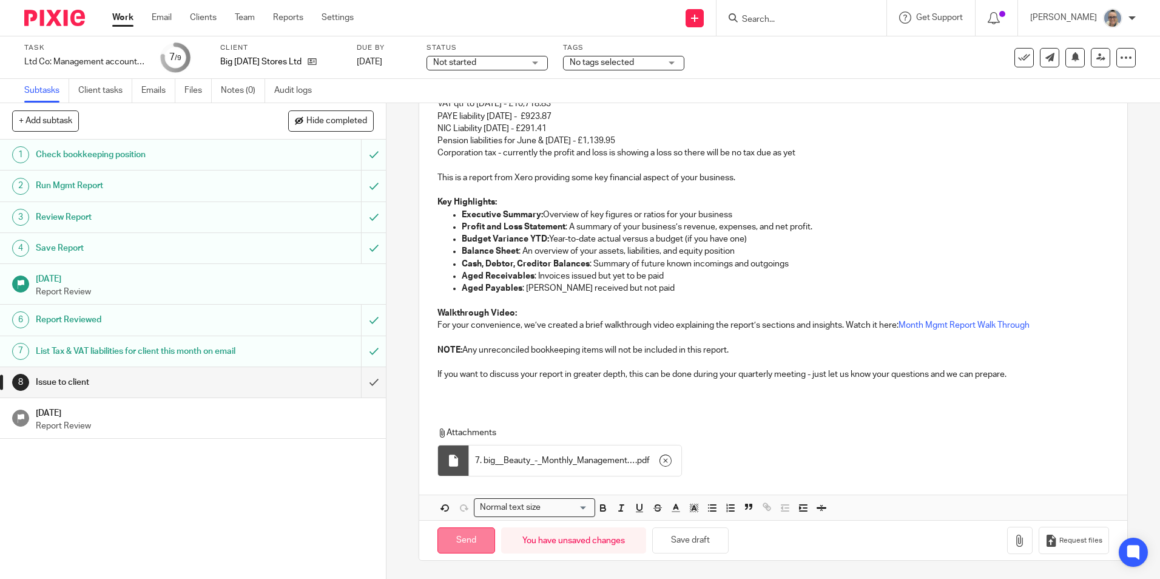
click at [458, 544] on input "Send" at bounding box center [466, 540] width 58 height 26
type input "Sent"
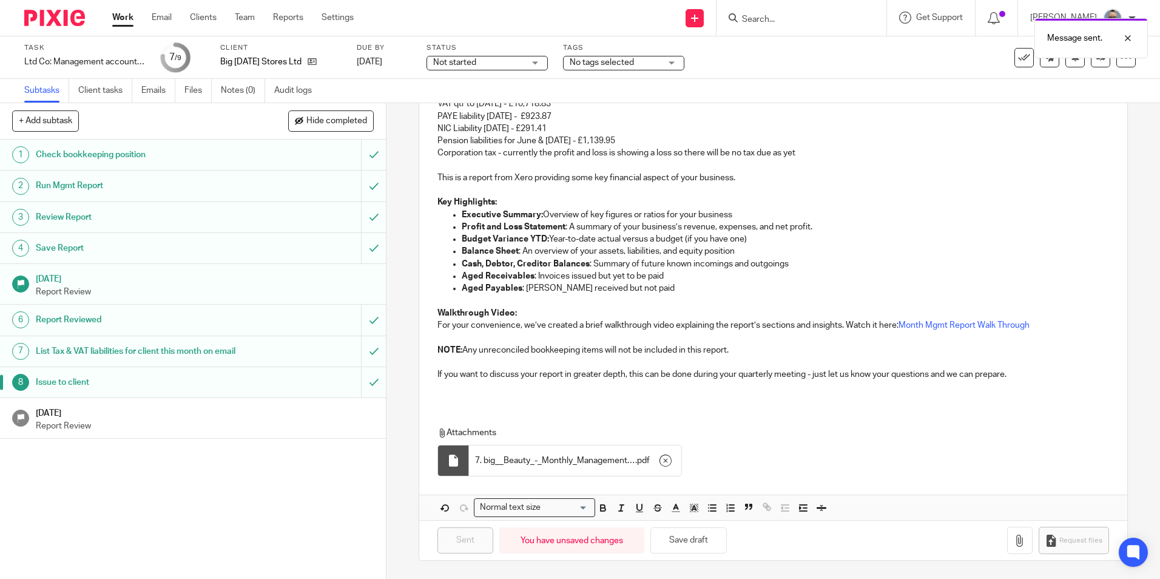
click at [168, 419] on h1 "[DATE]" at bounding box center [205, 411] width 339 height 15
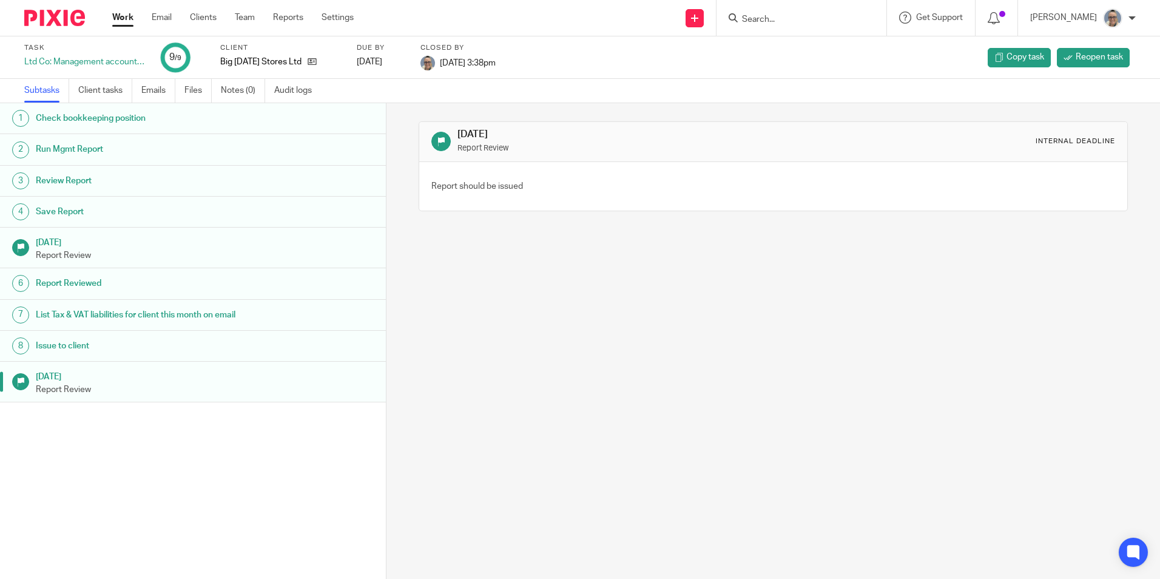
click at [120, 15] on link "Work" at bounding box center [122, 18] width 21 height 12
